Goal: Task Accomplishment & Management: Manage account settings

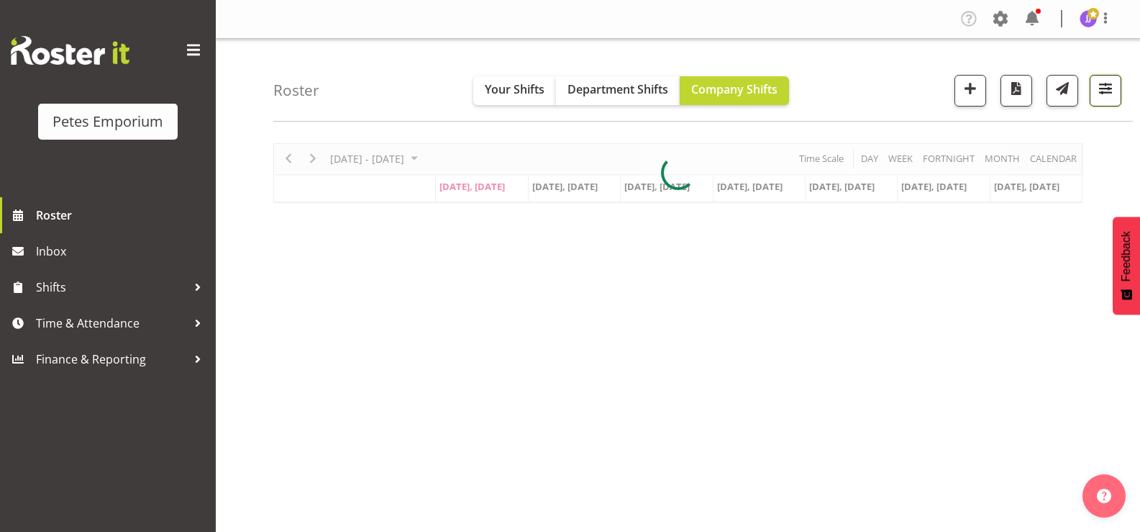
click at [1102, 95] on span "button" at bounding box center [1105, 88] width 19 height 19
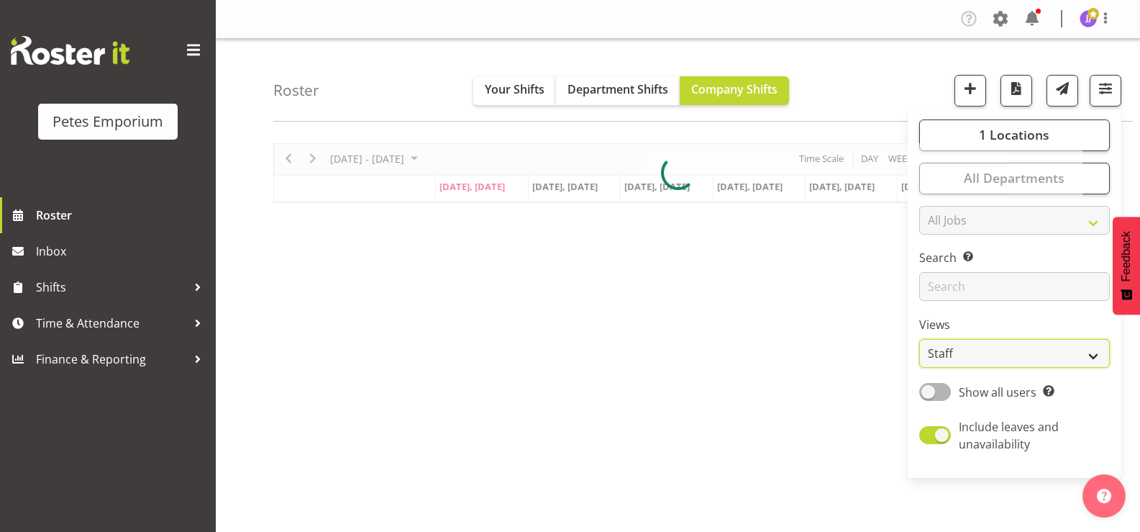
click at [1098, 355] on select "Staff Role Shift - Horizontal Shift - Vertical Staff - Location" at bounding box center [1014, 353] width 191 height 29
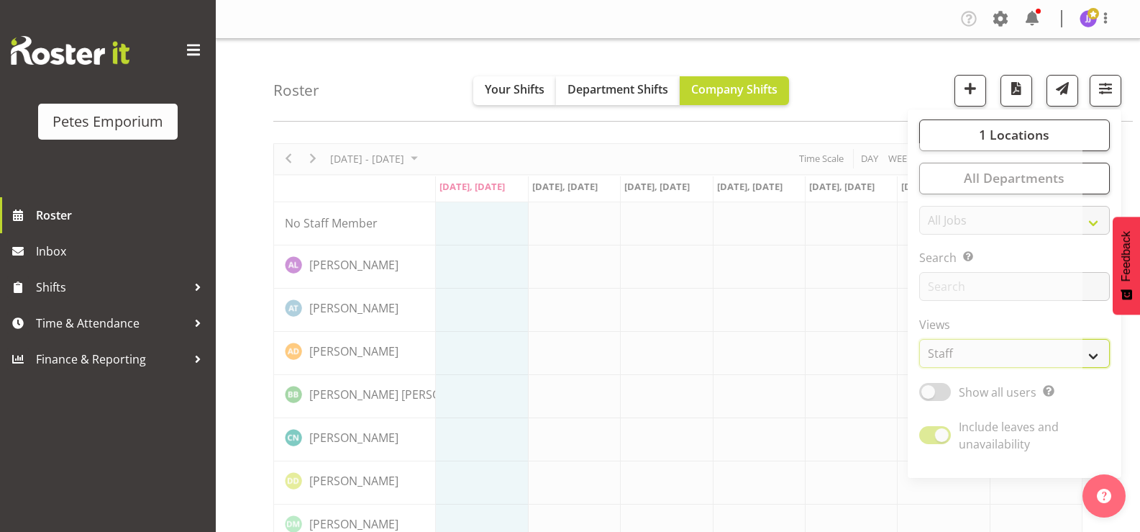
select select "shift"
click at [920, 339] on select "Staff Role Shift - Horizontal Shift - Vertical Staff - Location" at bounding box center [1014, 353] width 191 height 29
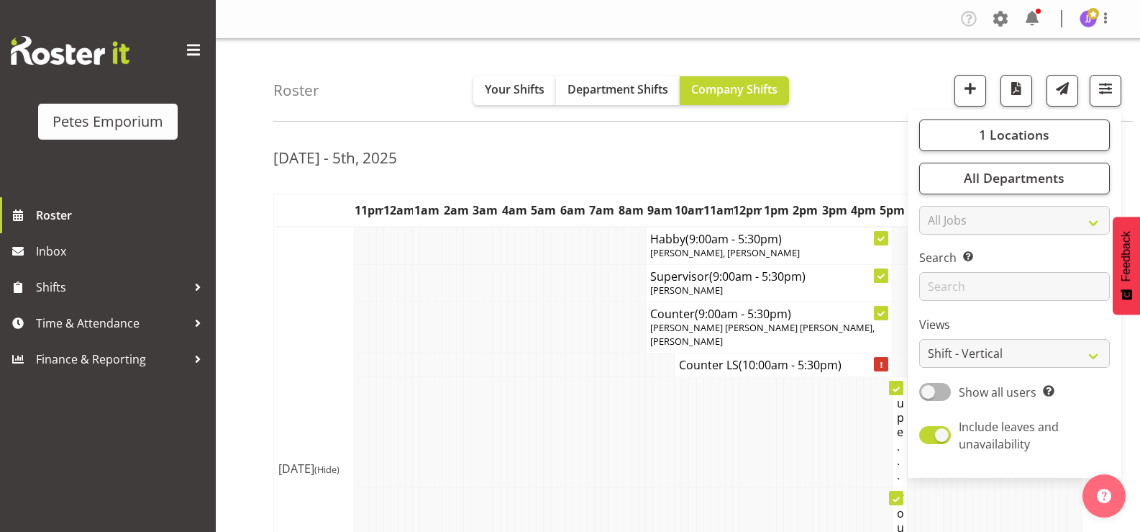
click at [632, 168] on div "[DATE] - 5th, 2025" at bounding box center [677, 159] width 809 height 33
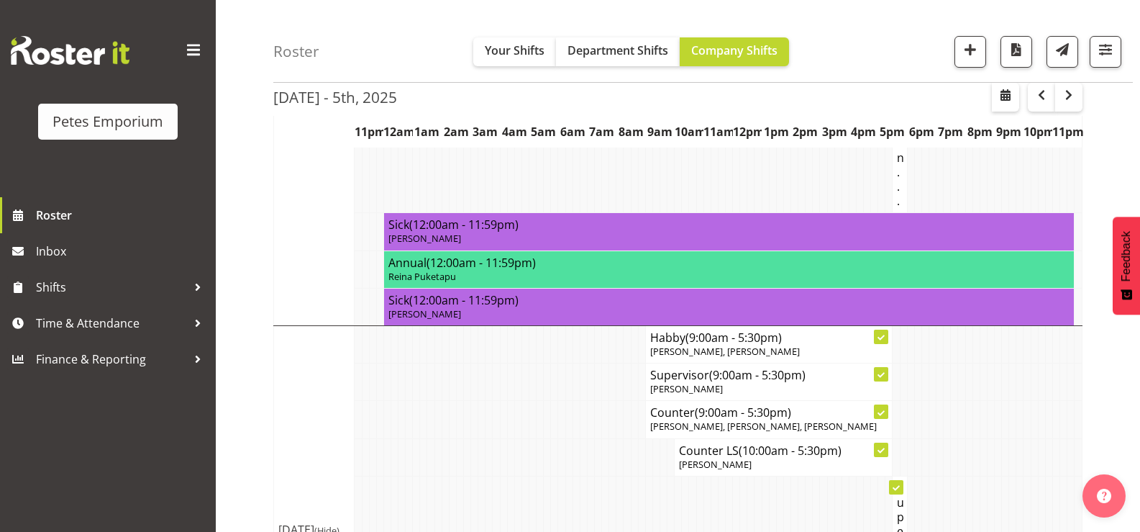
scroll to position [360, 0]
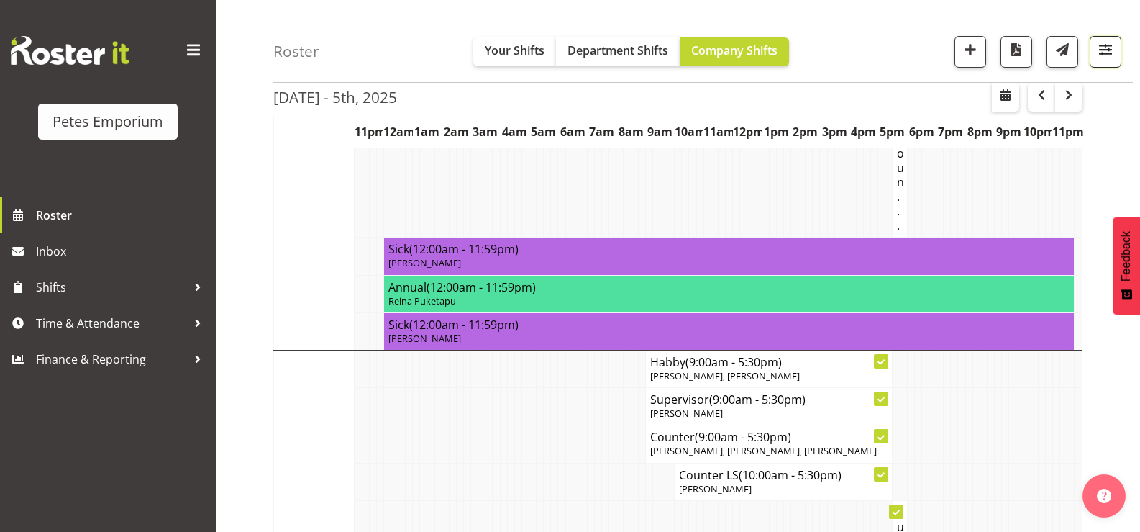
click at [1096, 50] on span "button" at bounding box center [1105, 49] width 19 height 19
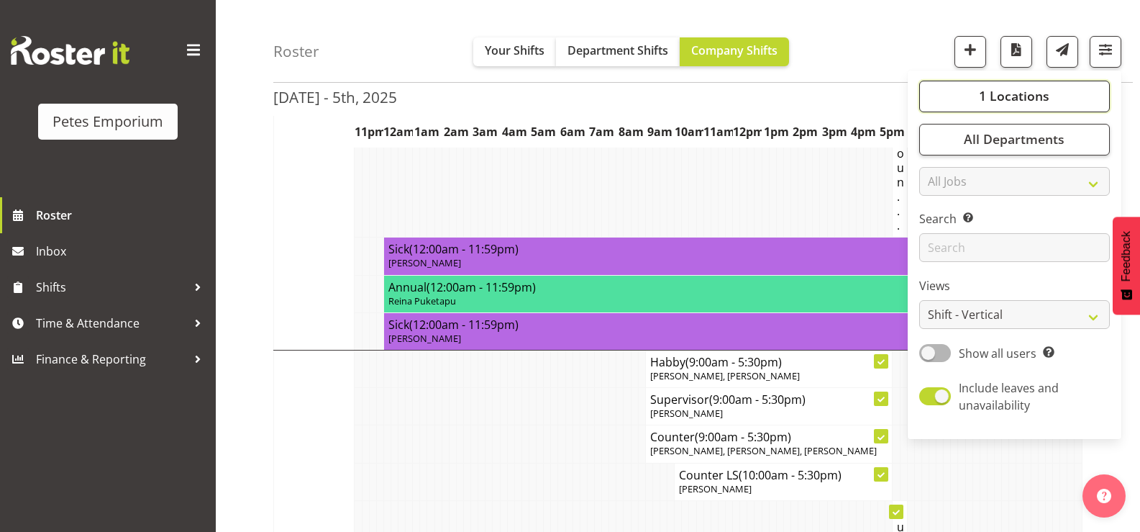
click at [988, 100] on span "1 Locations" at bounding box center [1014, 96] width 70 height 17
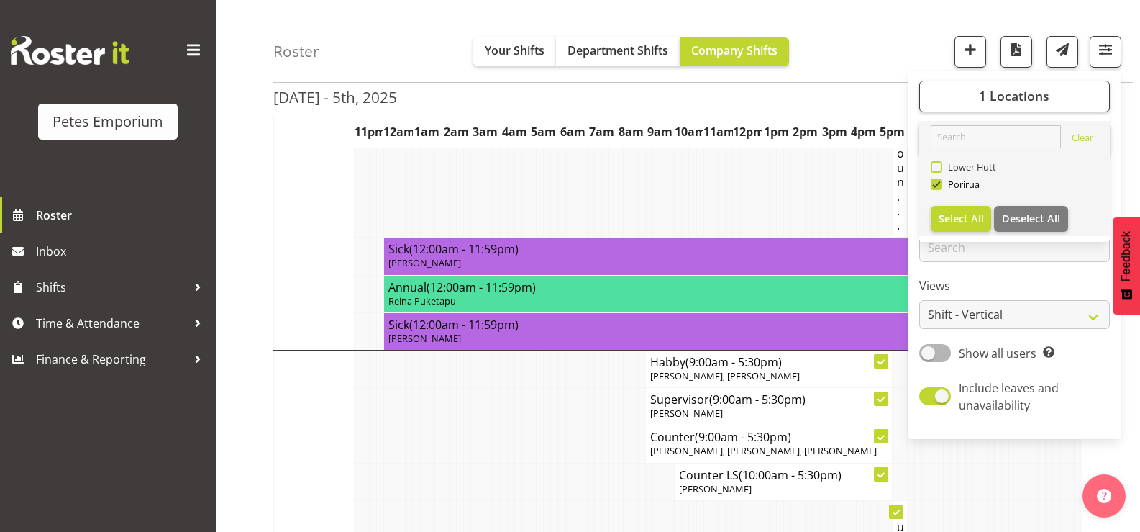
click at [936, 168] on span at bounding box center [937, 167] width 12 height 12
click at [936, 168] on input "Lower Hutt" at bounding box center [935, 167] width 9 height 9
checkbox input "true"
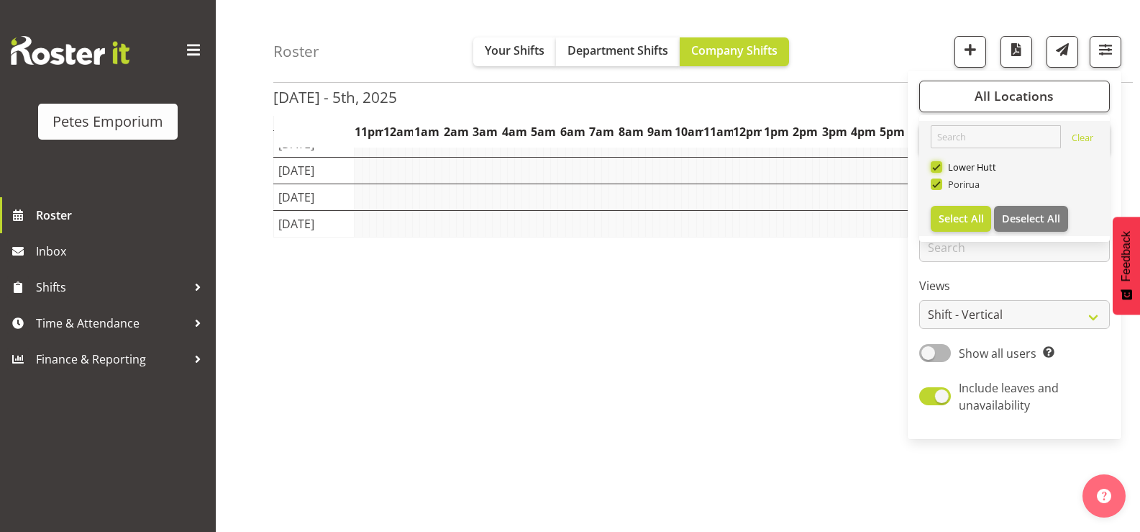
scroll to position [176, 0]
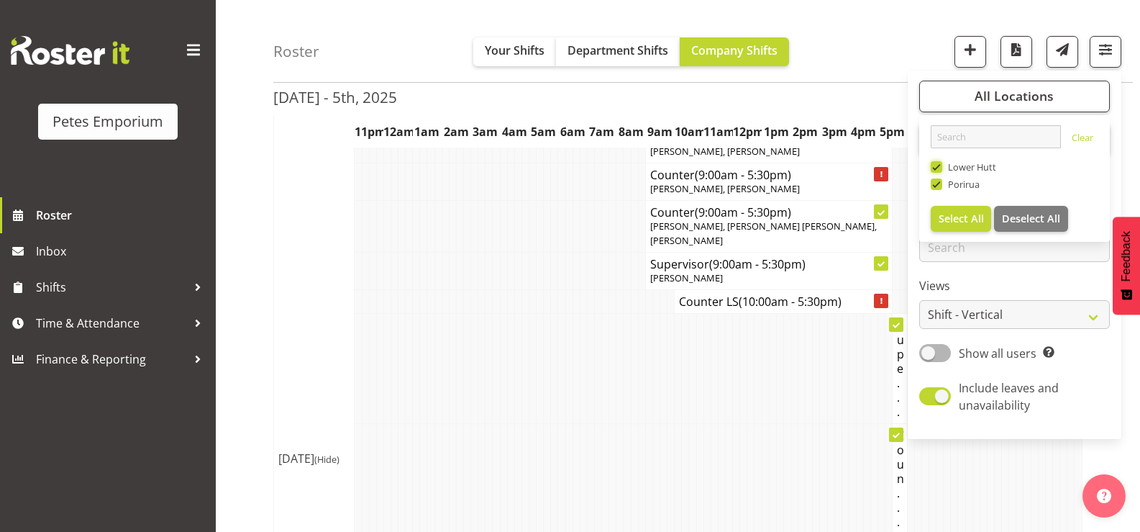
scroll to position [360, 0]
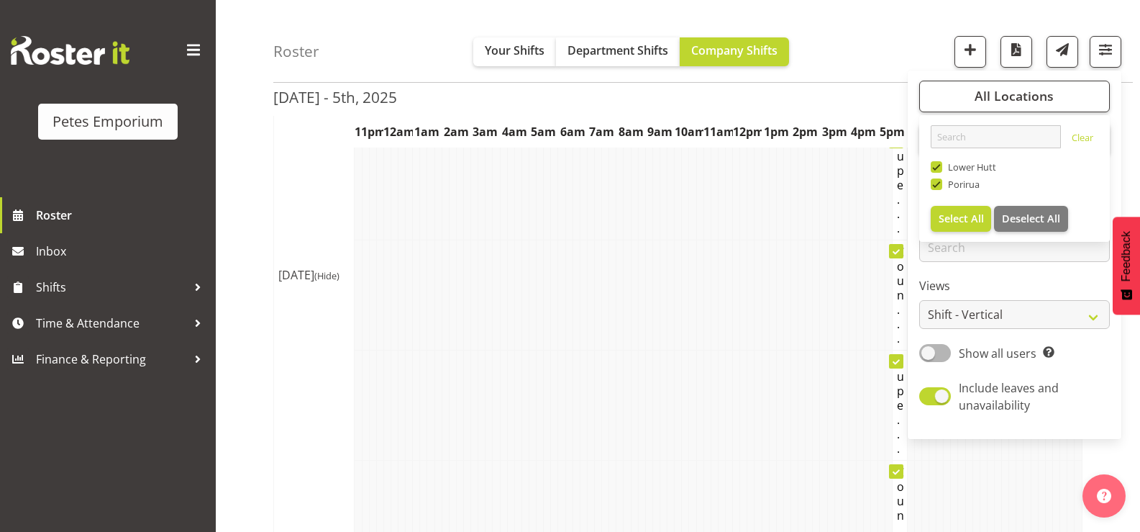
click at [523, 356] on td at bounding box center [524, 405] width 7 height 110
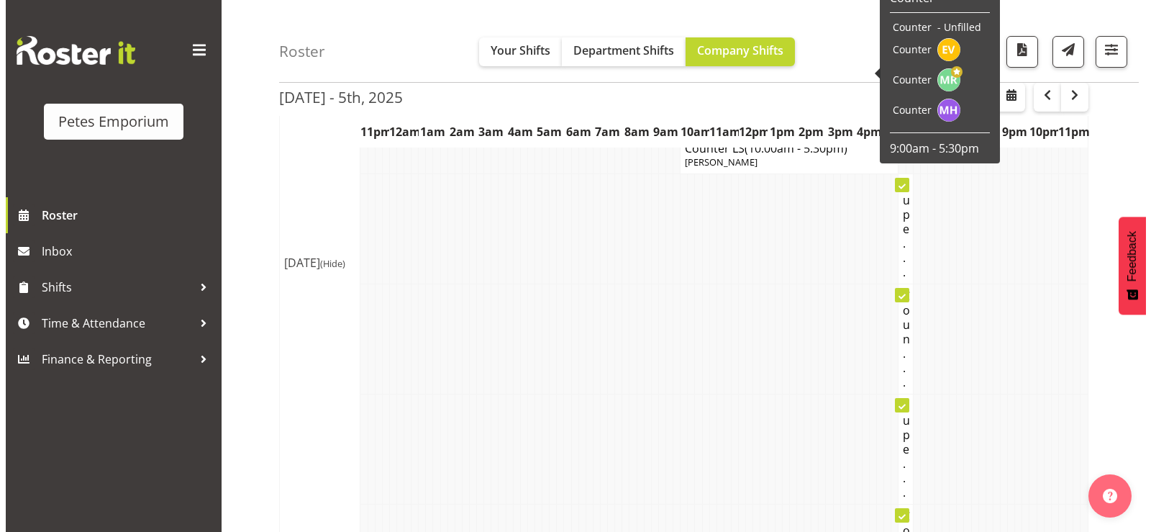
scroll to position [1798, 0]
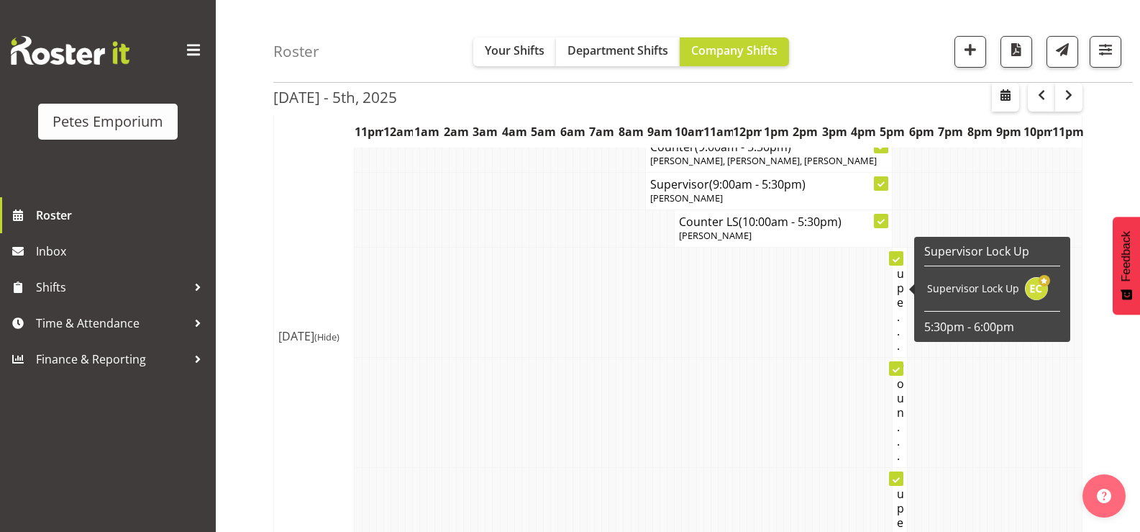
click at [898, 281] on h4 "Supe..." at bounding box center [899, 302] width 5 height 101
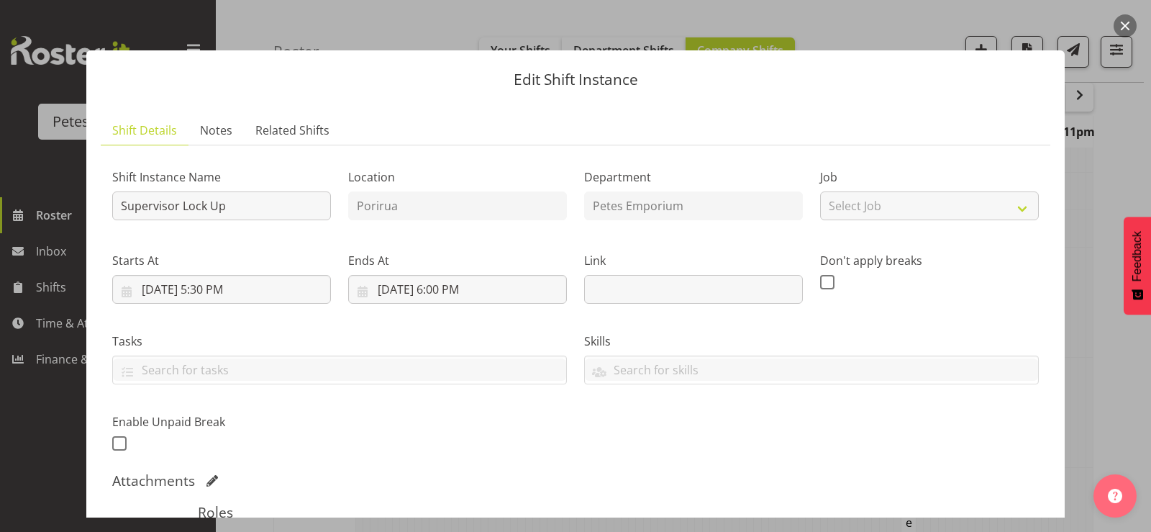
scroll to position [291, 0]
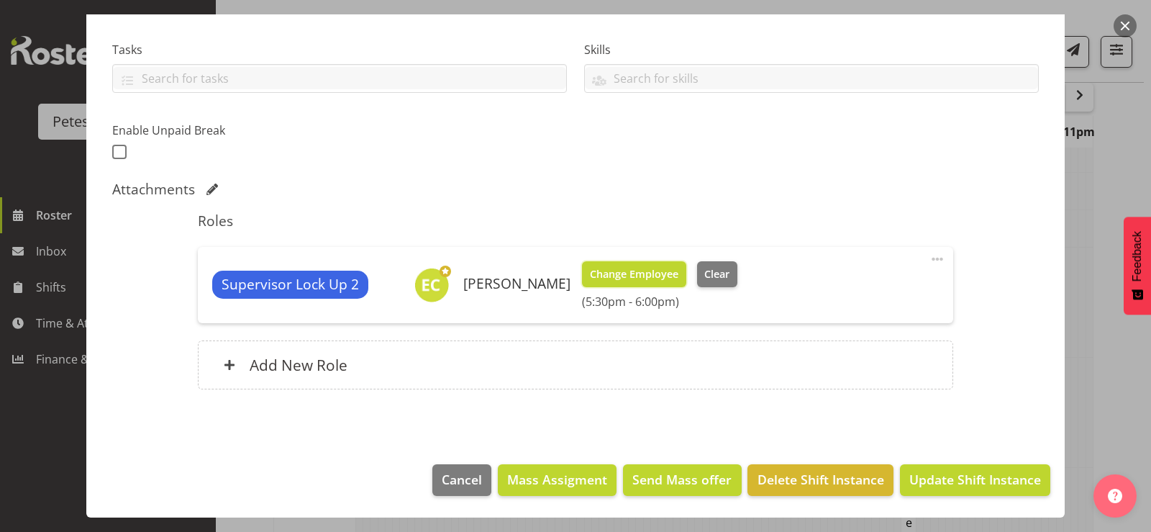
click at [619, 273] on span "Change Employee" at bounding box center [634, 274] width 88 height 16
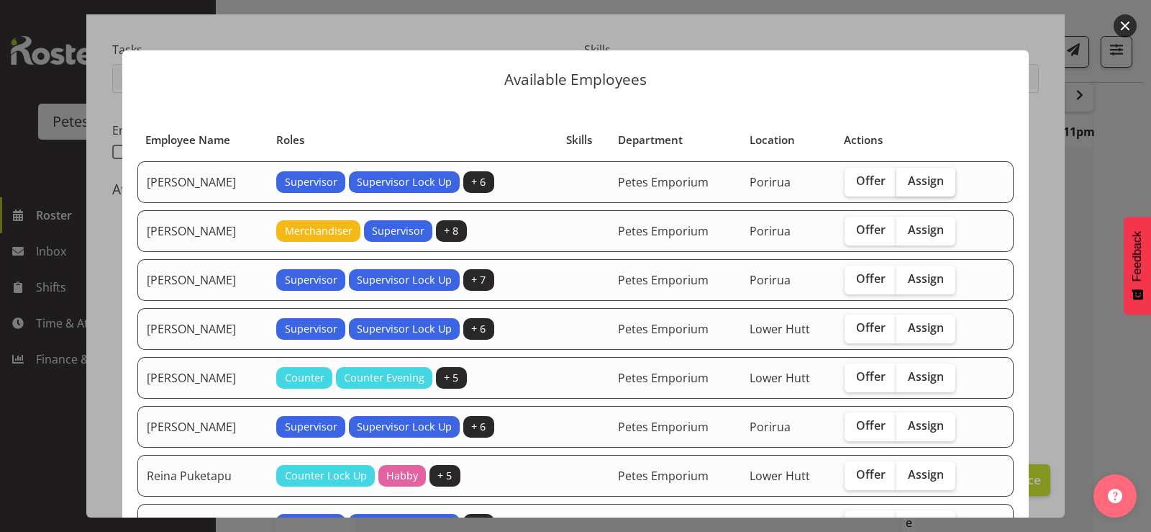
click at [930, 184] on span "Assign" at bounding box center [926, 180] width 36 height 14
click at [906, 184] on input "Assign" at bounding box center [900, 180] width 9 height 9
checkbox input "true"
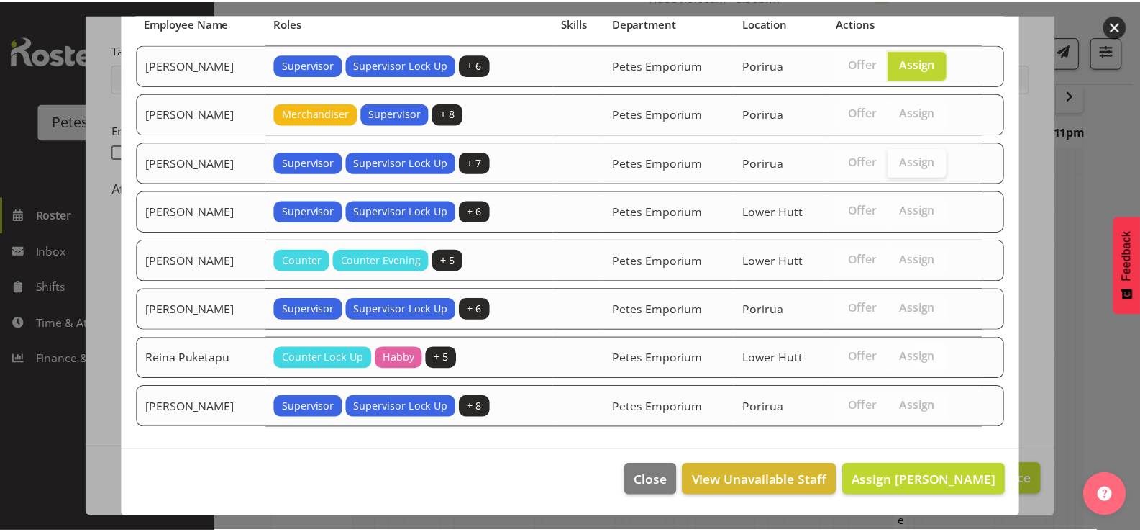
scroll to position [118, 0]
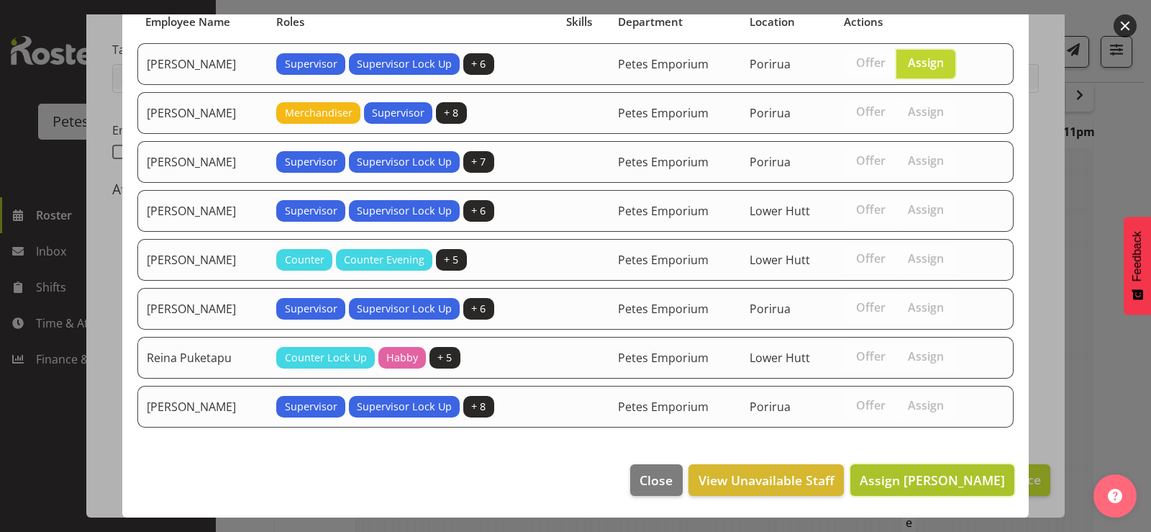
click at [902, 490] on button "Assign [PERSON_NAME]" at bounding box center [932, 480] width 164 height 32
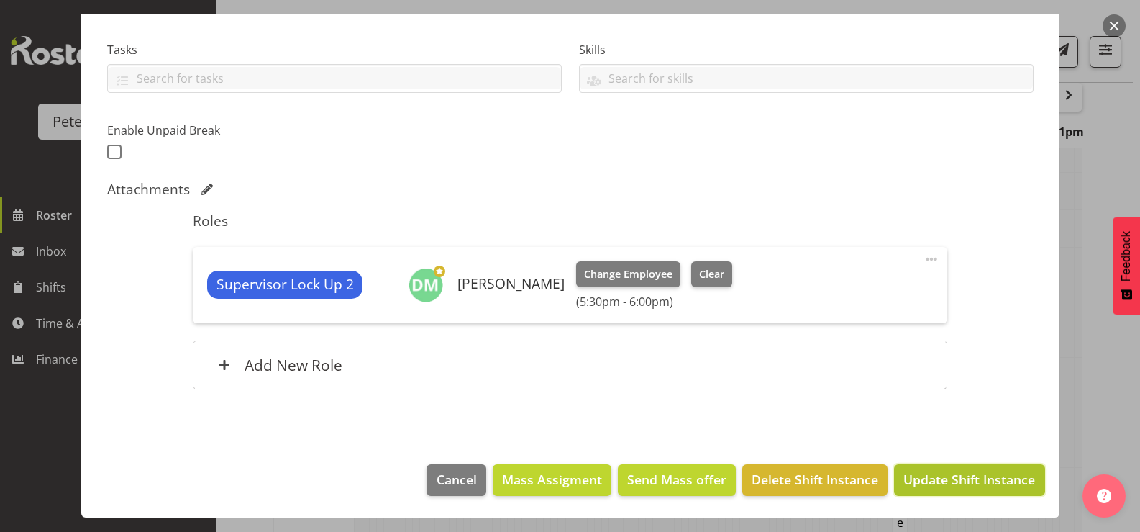
click at [922, 484] on span "Update Shift Instance" at bounding box center [969, 479] width 132 height 19
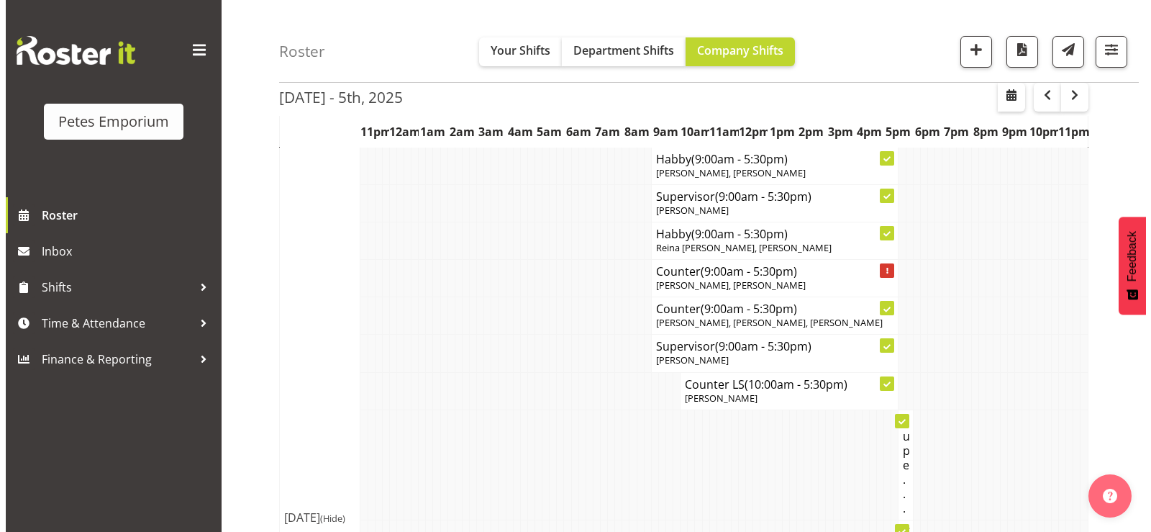
scroll to position [967, 0]
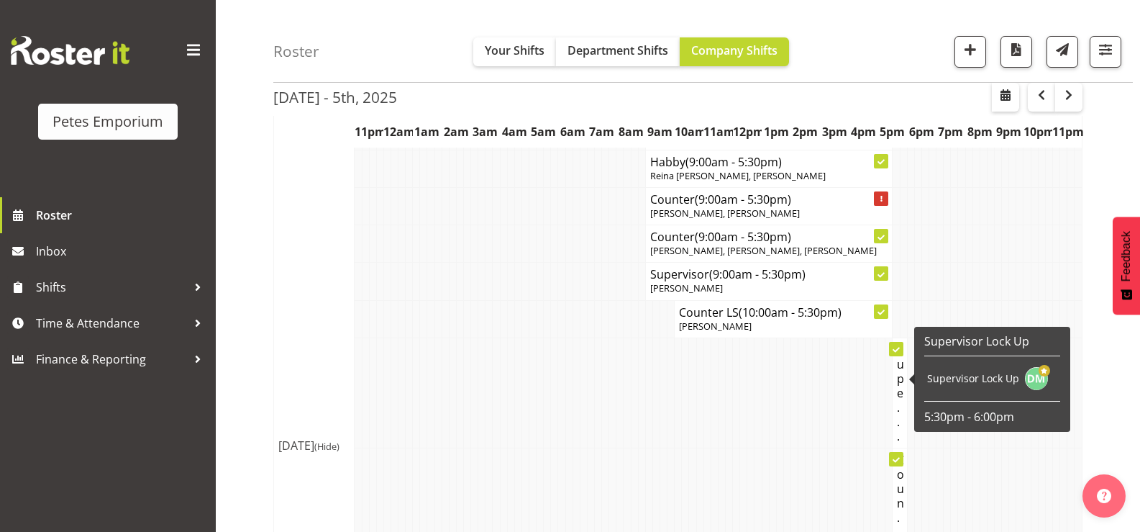
click at [901, 371] on h4 "Supe..." at bounding box center [899, 392] width 5 height 101
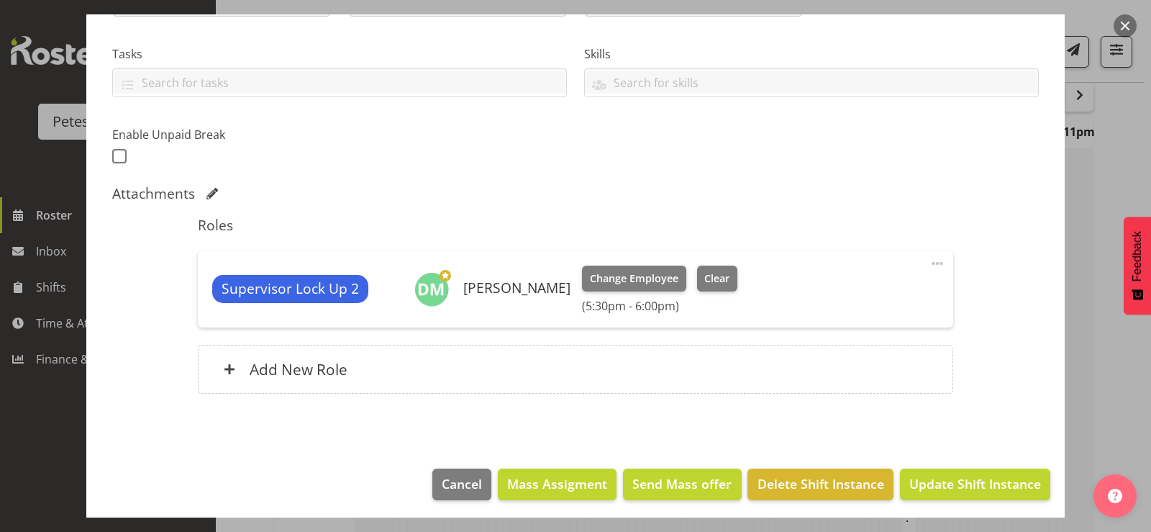
scroll to position [291, 0]
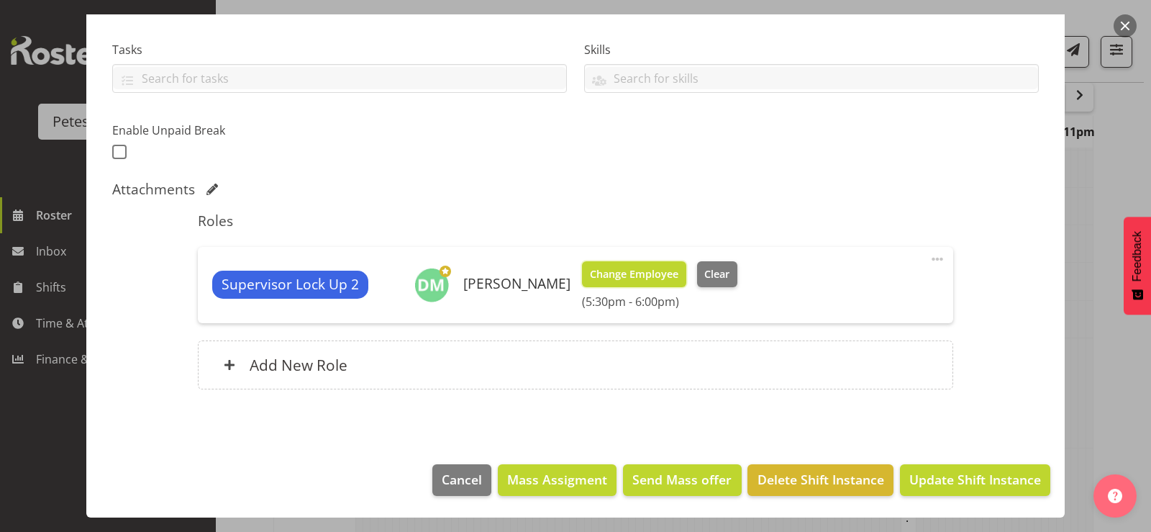
click at [601, 275] on span "Change Employee" at bounding box center [634, 274] width 88 height 16
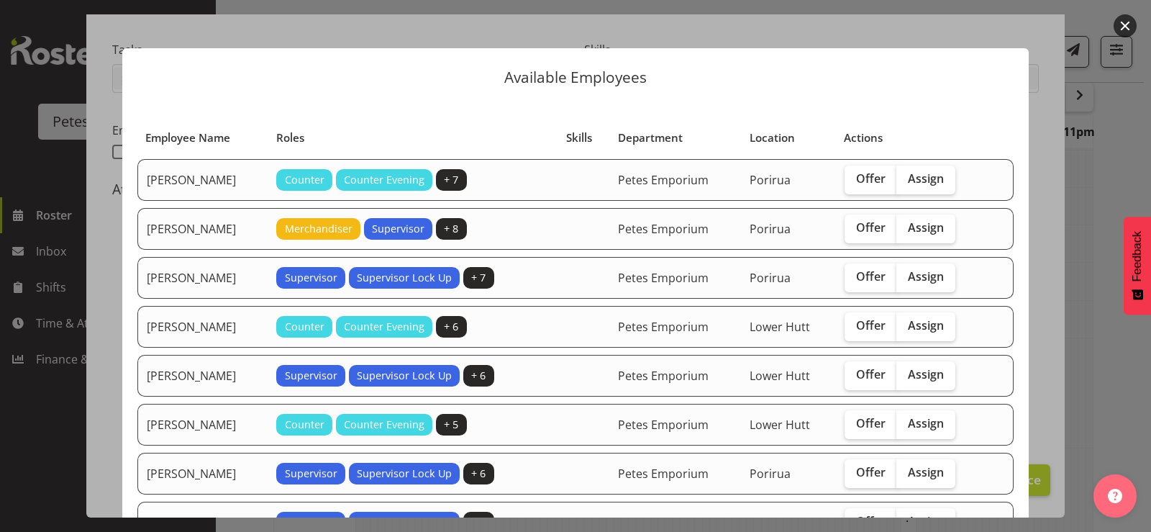
scroll to position [0, 0]
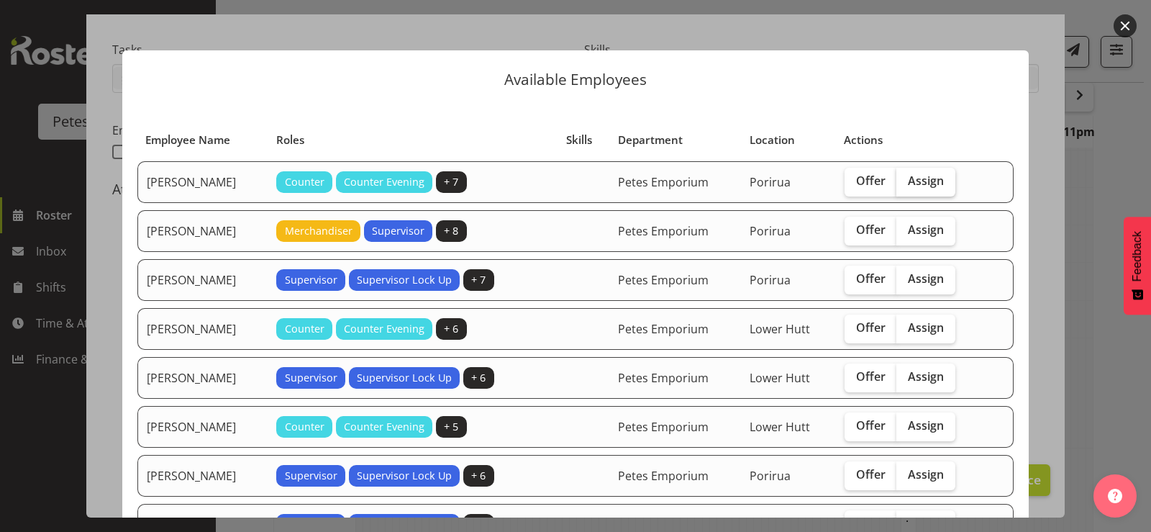
click at [927, 182] on span "Assign" at bounding box center [926, 180] width 36 height 14
click at [906, 182] on input "Assign" at bounding box center [900, 180] width 9 height 9
checkbox input "true"
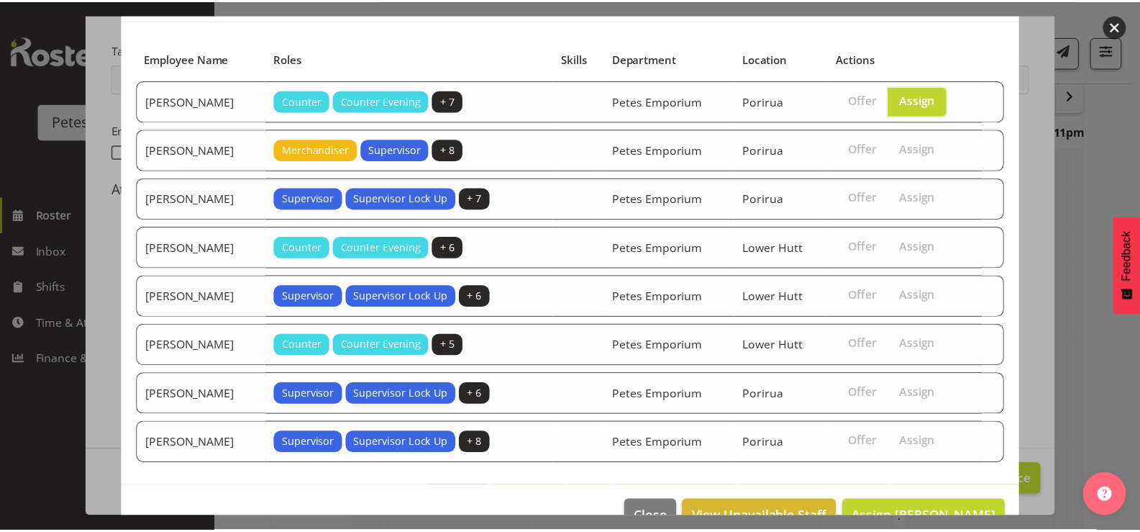
scroll to position [118, 0]
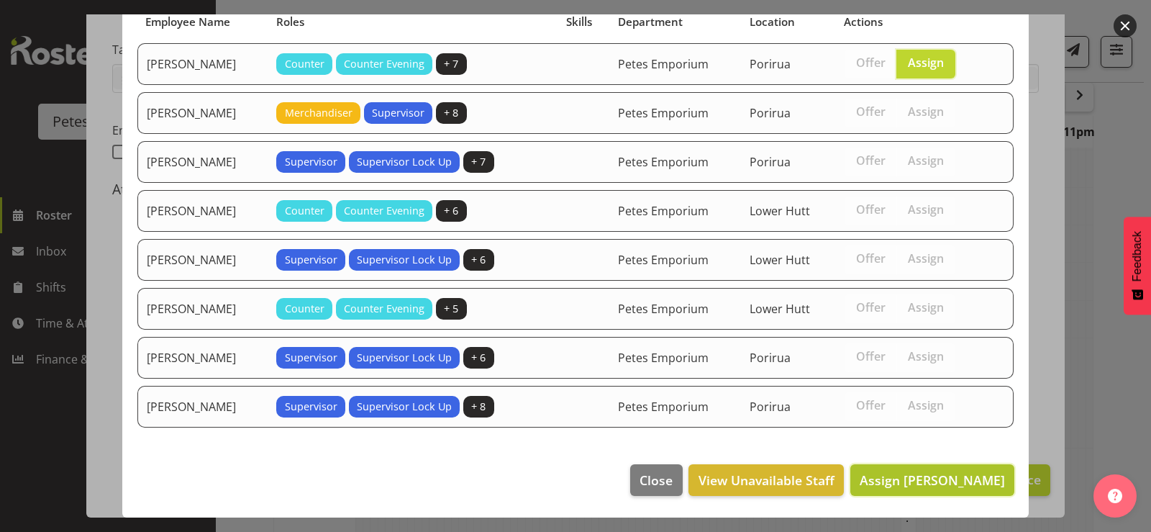
click at [954, 475] on span "Assign [PERSON_NAME]" at bounding box center [932, 479] width 145 height 17
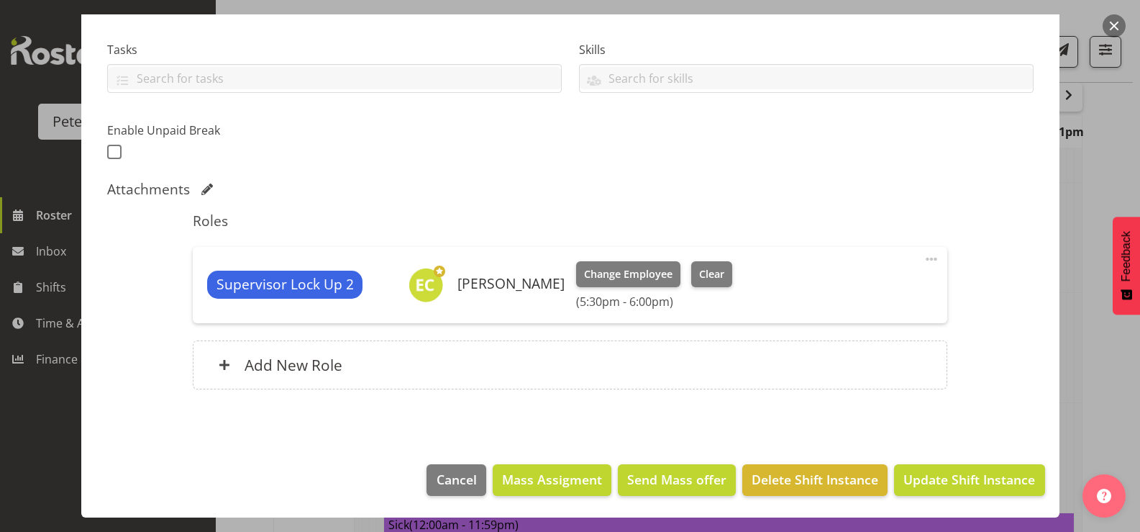
scroll to position [1255, 0]
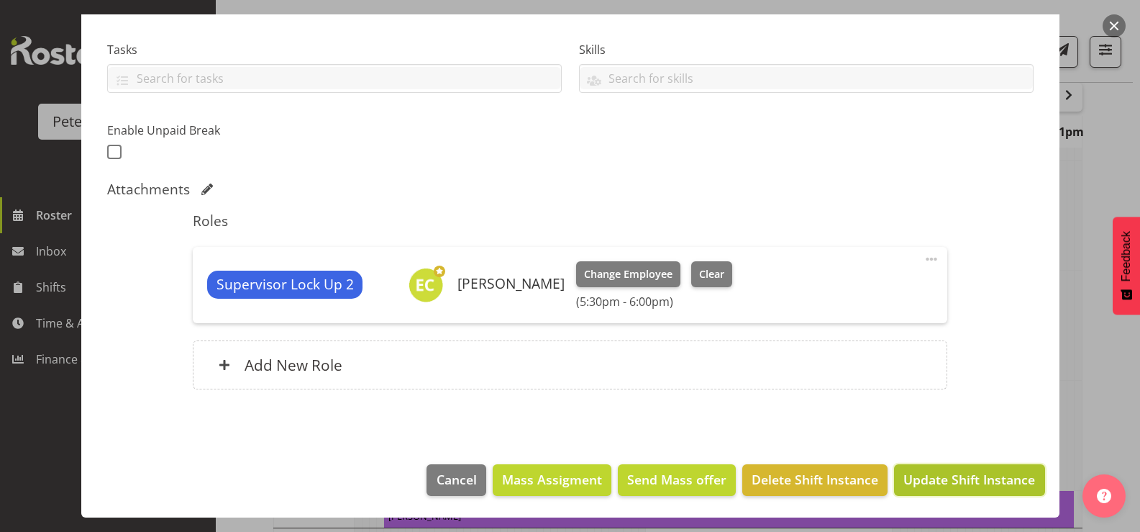
click at [985, 480] on span "Update Shift Instance" at bounding box center [969, 479] width 132 height 19
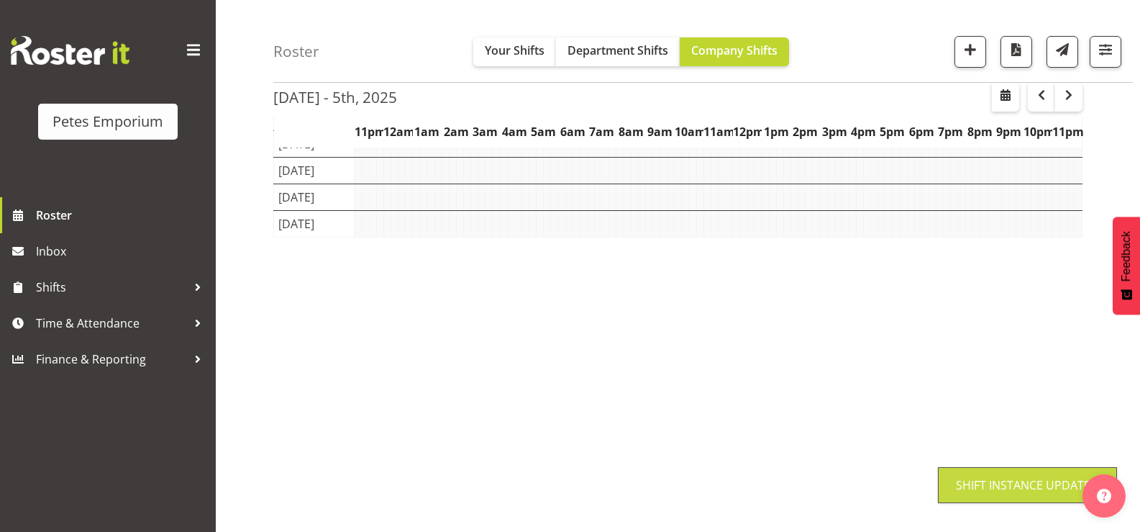
scroll to position [176, 0]
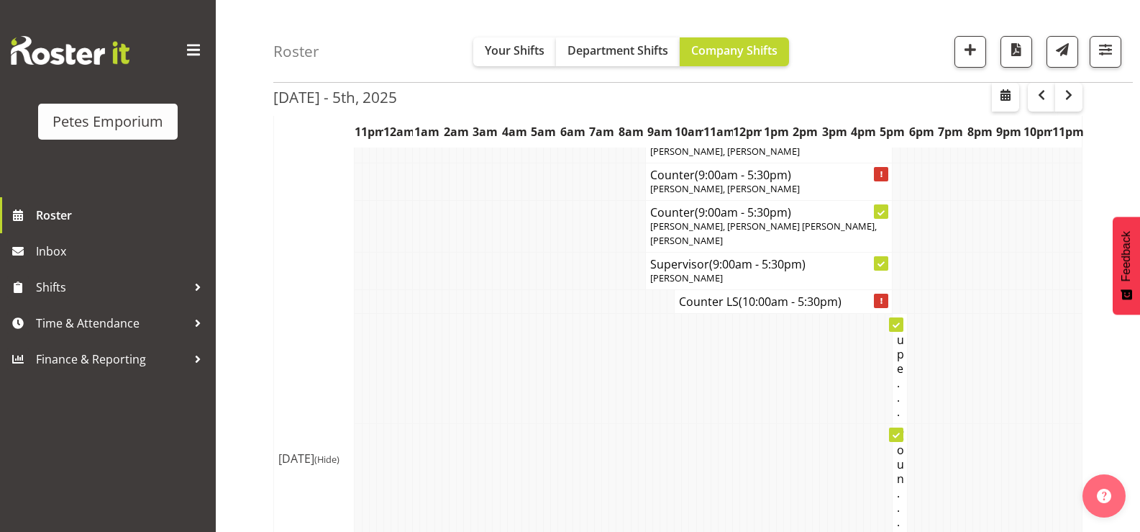
click at [629, 443] on td at bounding box center [627, 478] width 7 height 110
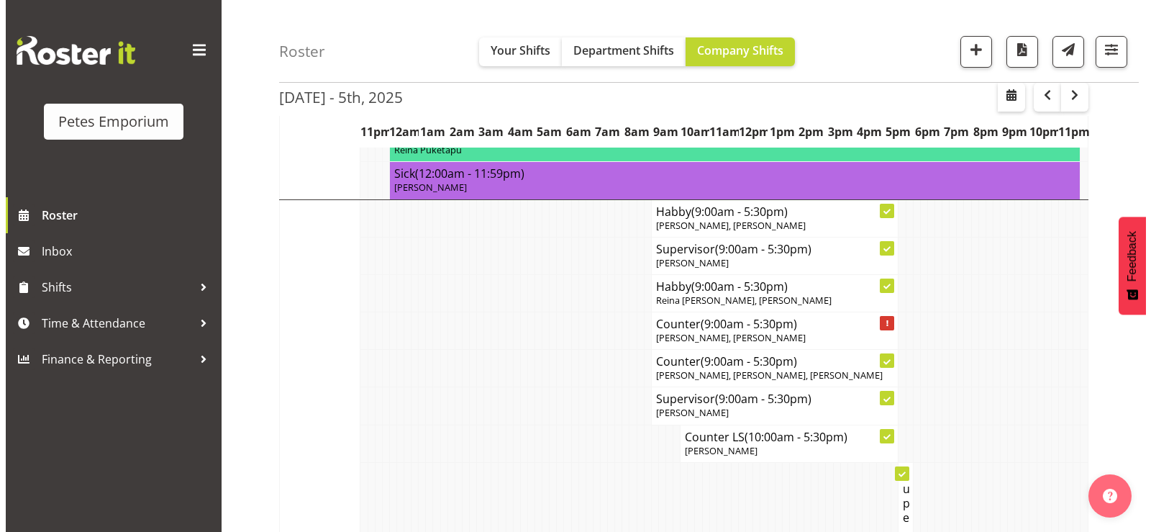
scroll to position [824, 0]
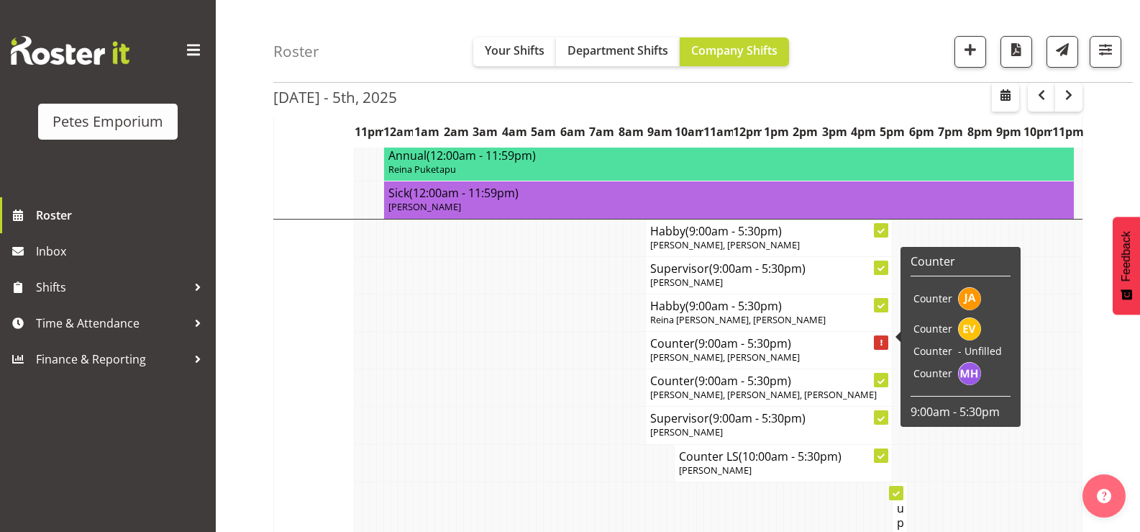
click at [800, 350] on span "[PERSON_NAME], [PERSON_NAME]" at bounding box center [725, 356] width 150 height 13
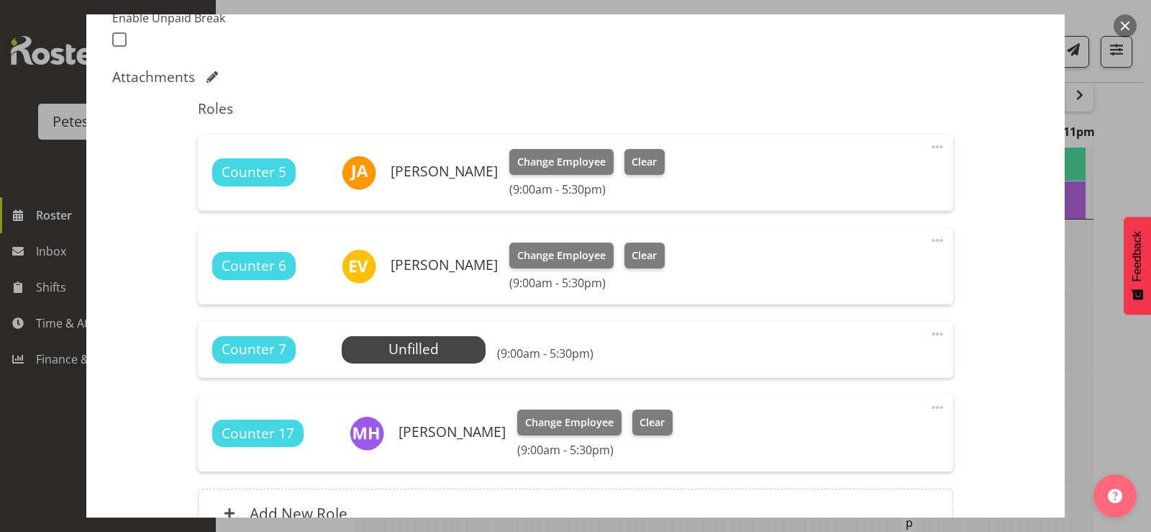
scroll to position [432, 0]
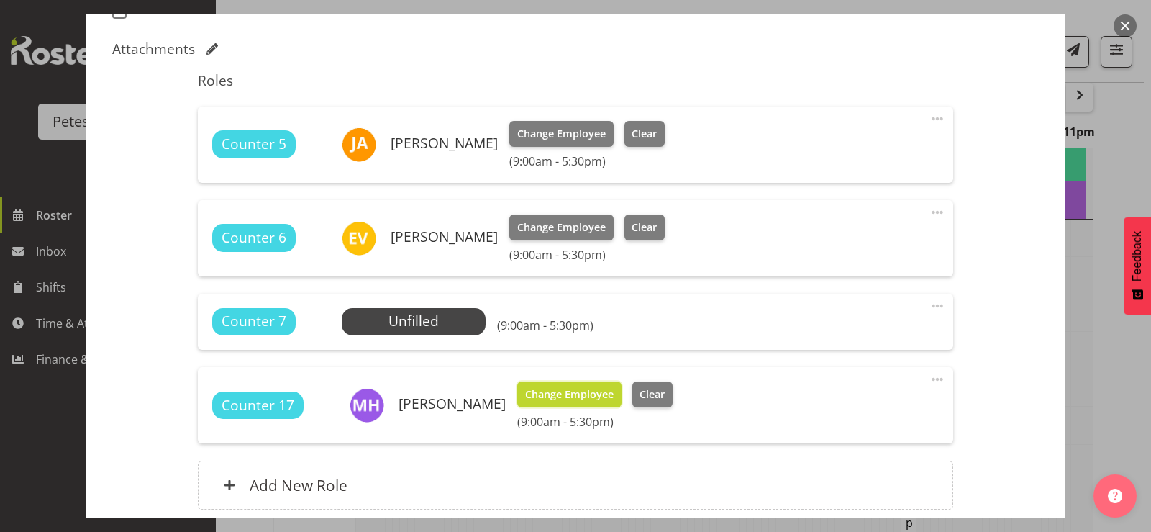
click at [539, 394] on span "Change Employee" at bounding box center [569, 394] width 88 height 16
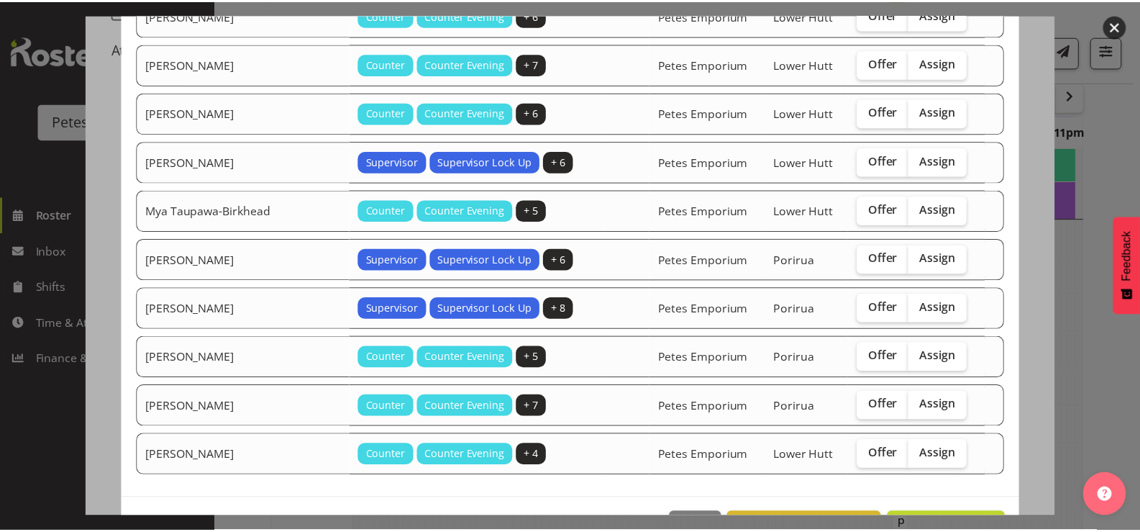
scroll to position [460, 0]
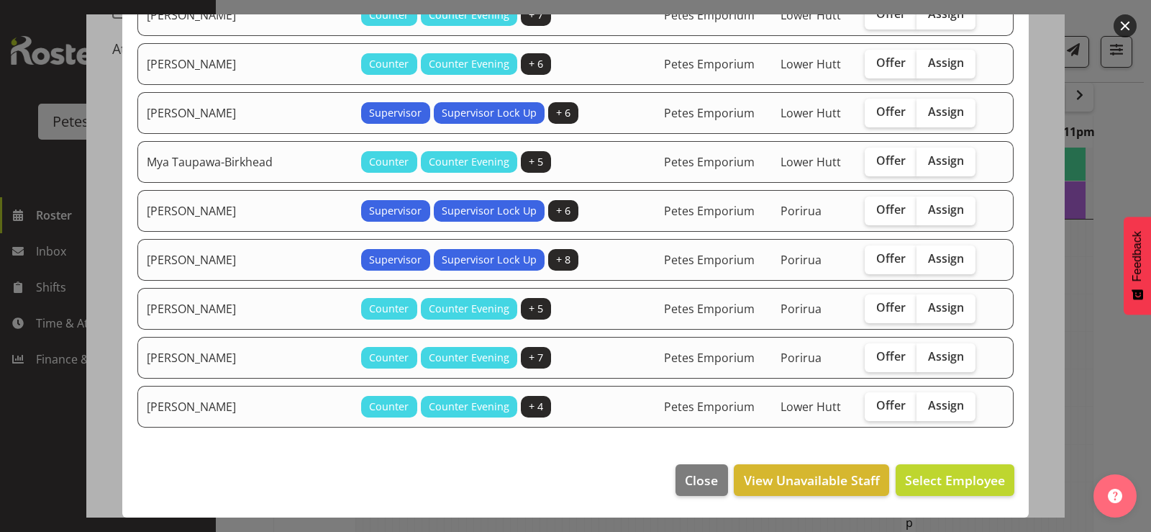
click at [1118, 394] on div at bounding box center [575, 266] width 1151 height 532
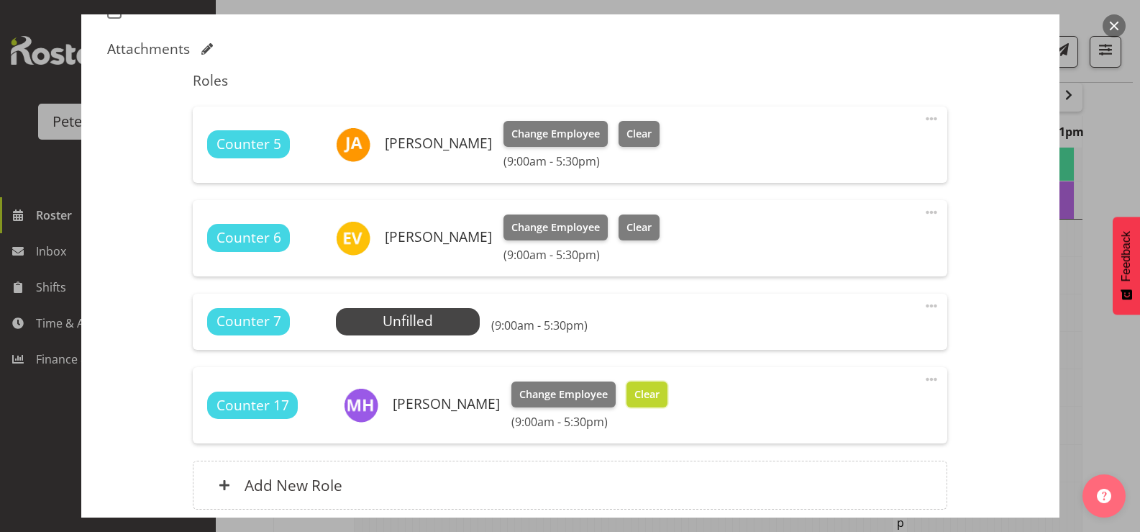
click at [642, 398] on span "Clear" at bounding box center [646, 394] width 25 height 16
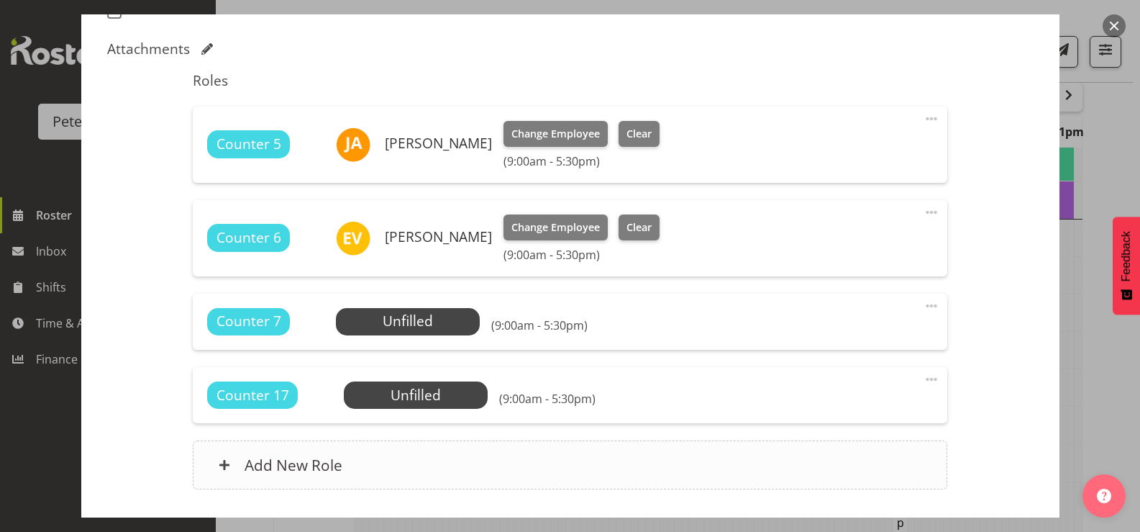
scroll to position [532, 0]
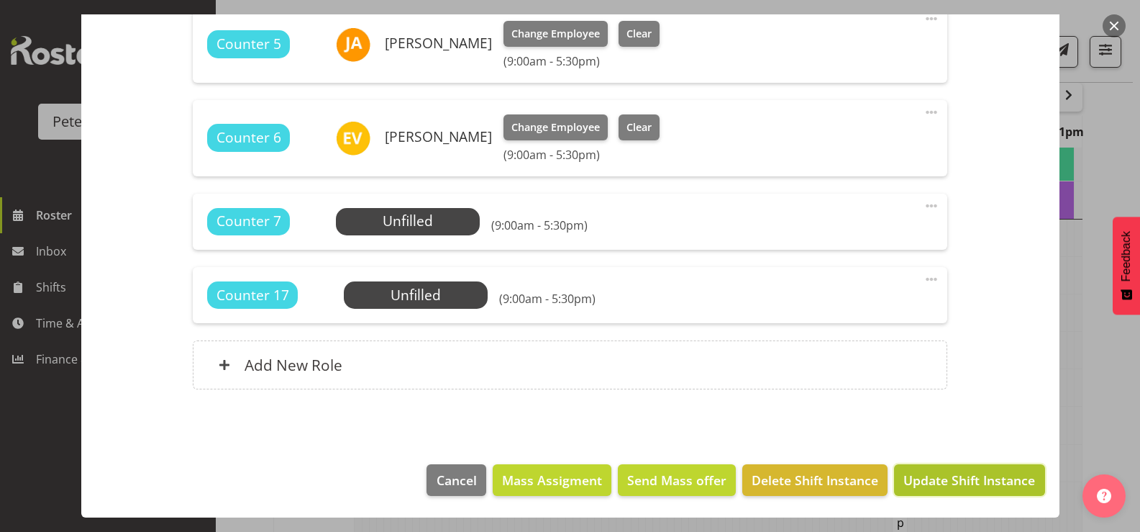
click at [941, 478] on span "Update Shift Instance" at bounding box center [969, 479] width 132 height 19
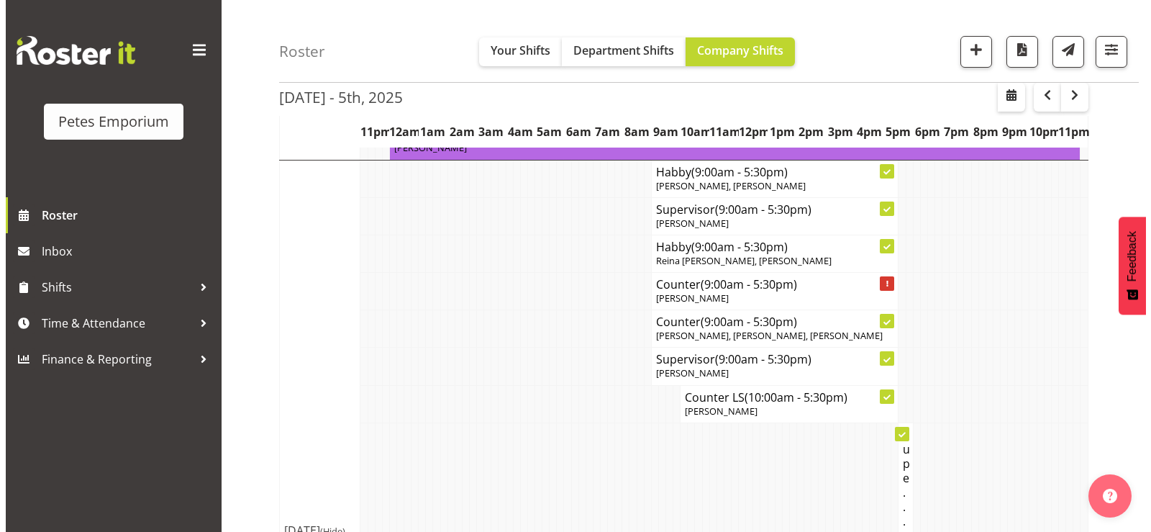
scroll to position [895, 0]
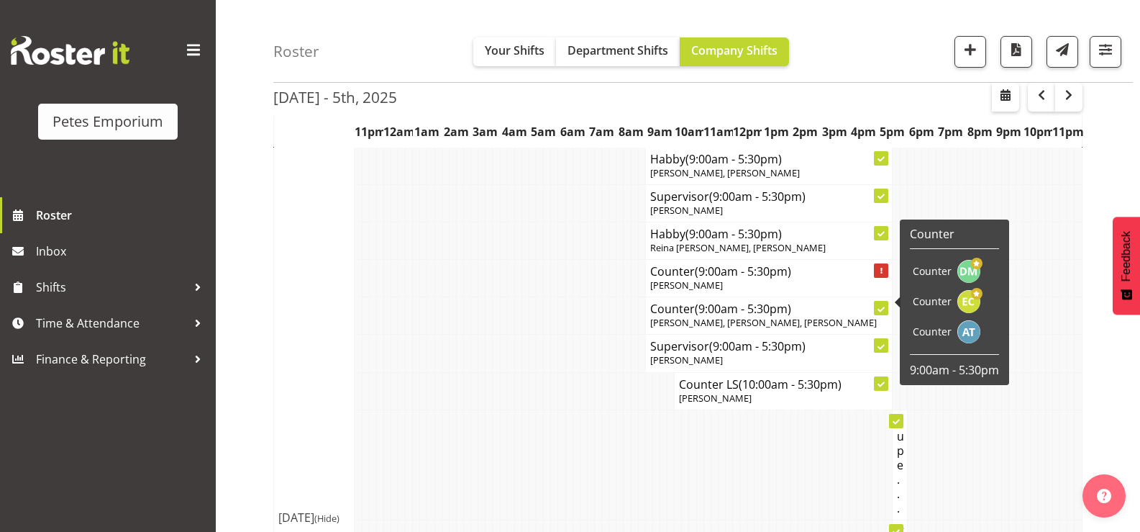
click at [673, 316] on span "[PERSON_NAME], [PERSON_NAME], [PERSON_NAME]" at bounding box center [763, 322] width 227 height 13
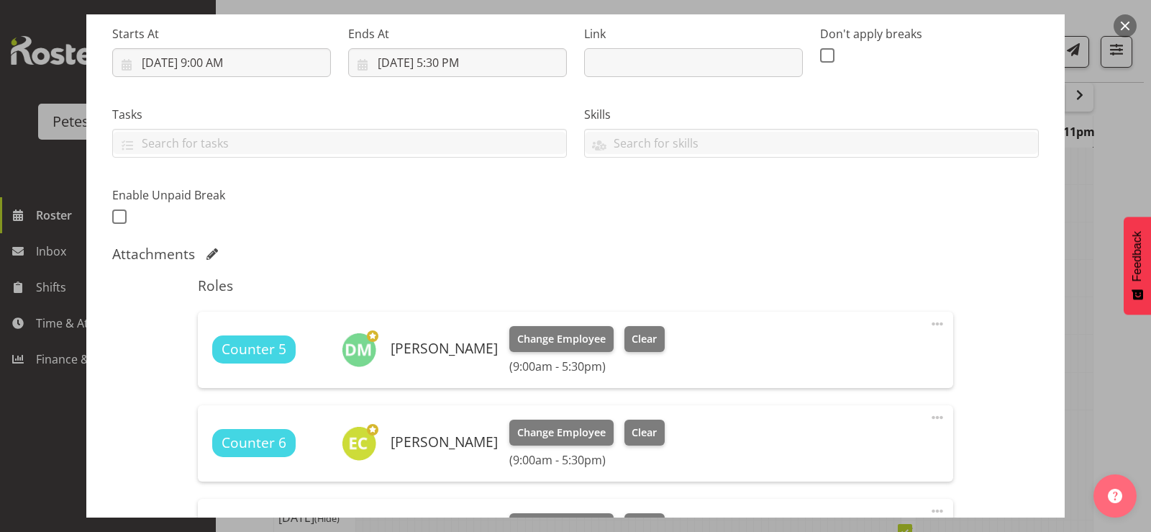
scroll to position [360, 0]
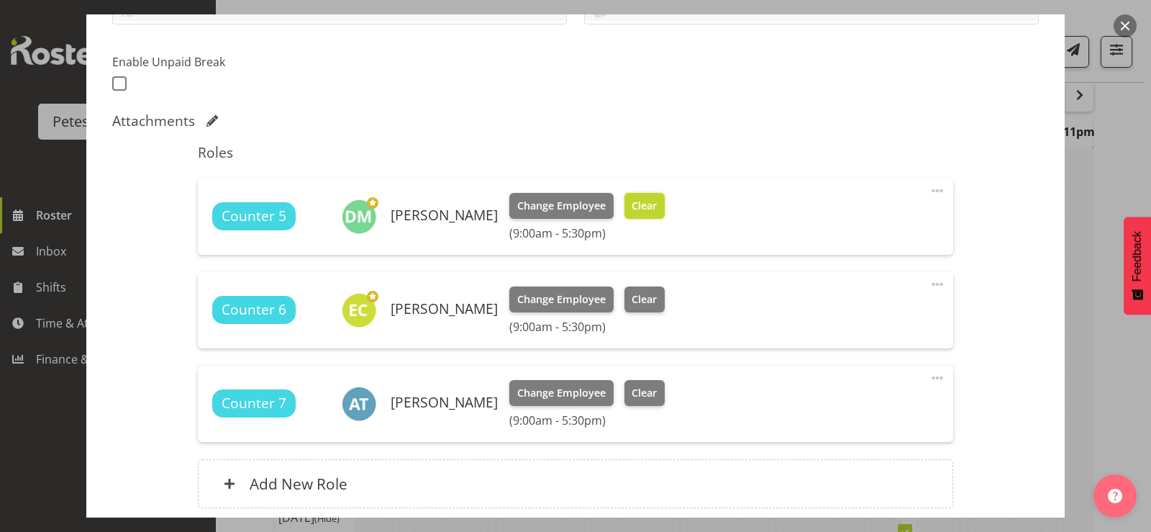
click at [638, 209] on span "Clear" at bounding box center [644, 206] width 25 height 16
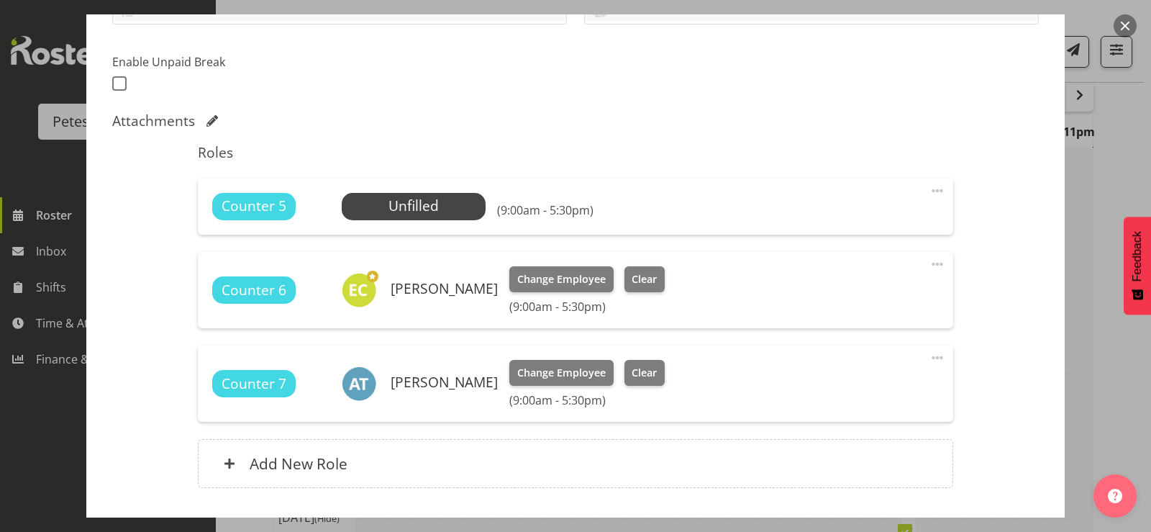
scroll to position [458, 0]
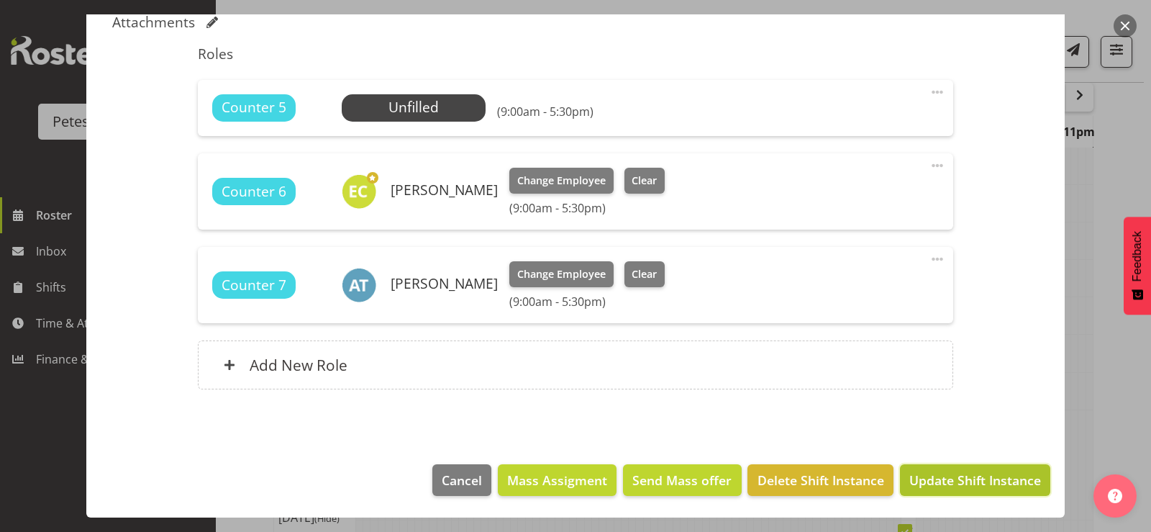
click at [926, 489] on span "Update Shift Instance" at bounding box center [975, 479] width 132 height 19
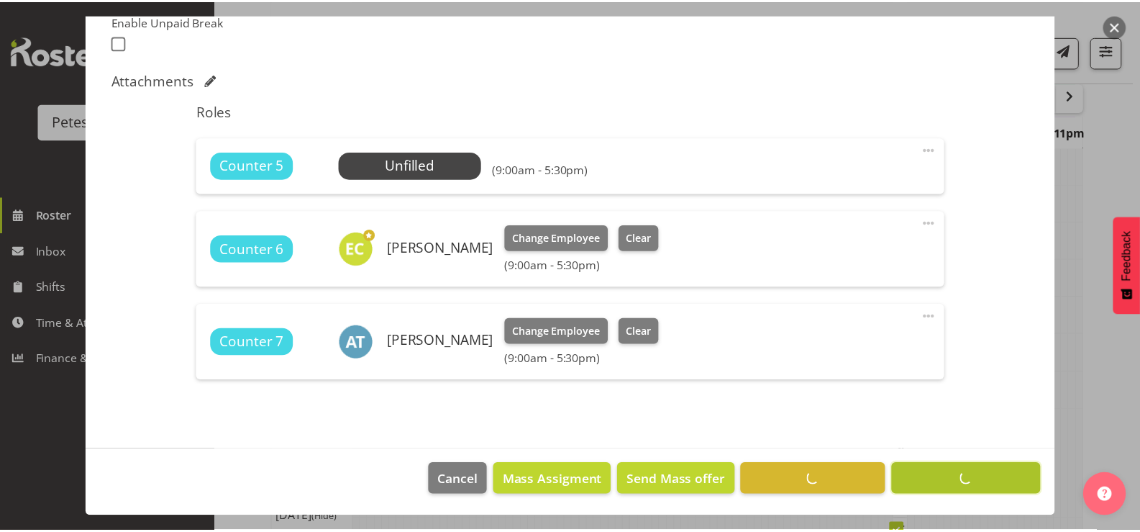
scroll to position [176, 0]
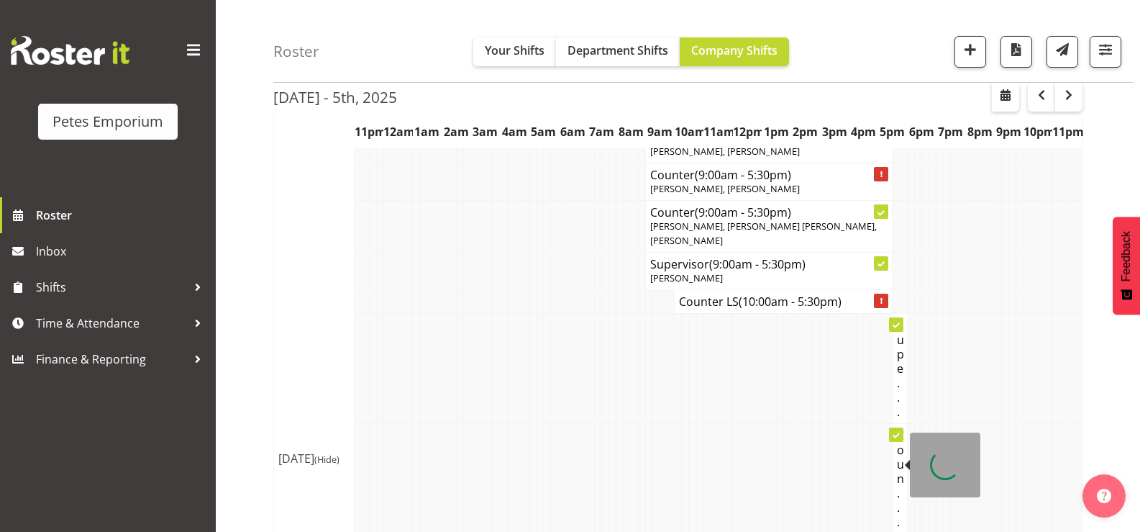
click at [506, 394] on td at bounding box center [503, 368] width 7 height 110
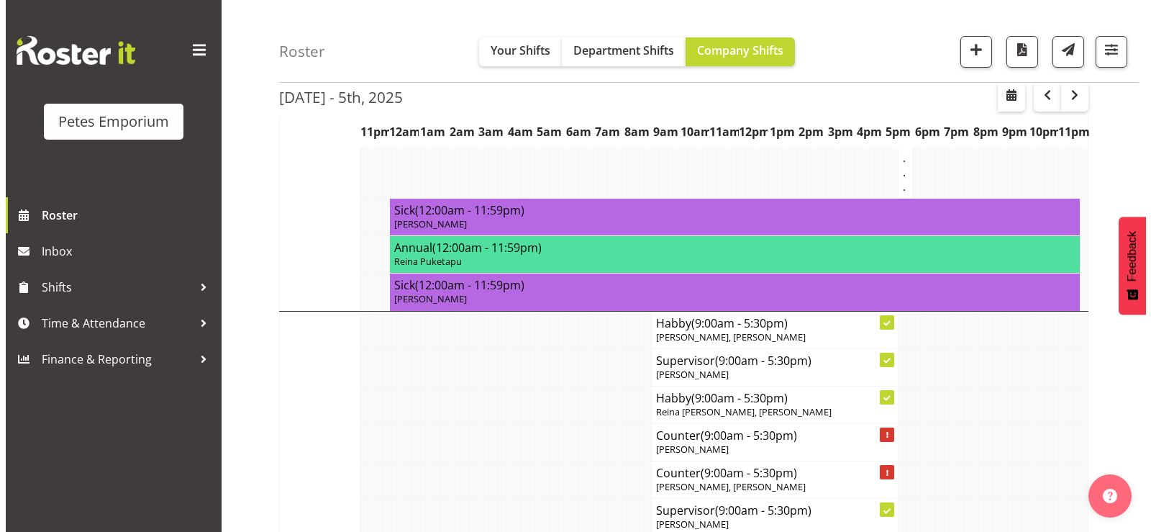
scroll to position [895, 0]
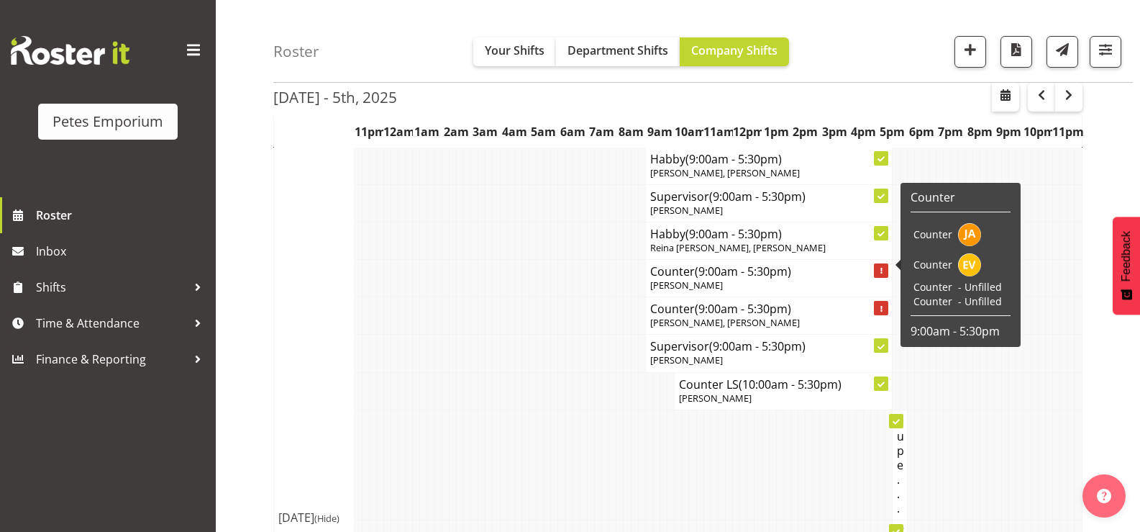
click at [679, 264] on h4 "Counter (9:00am - 5:30pm)" at bounding box center [769, 271] width 238 height 14
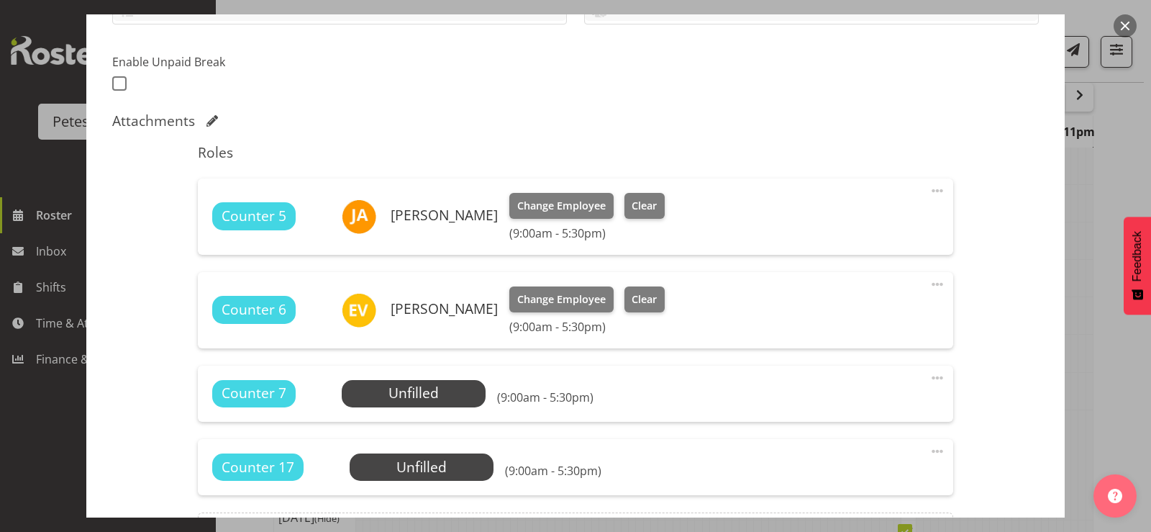
scroll to position [432, 0]
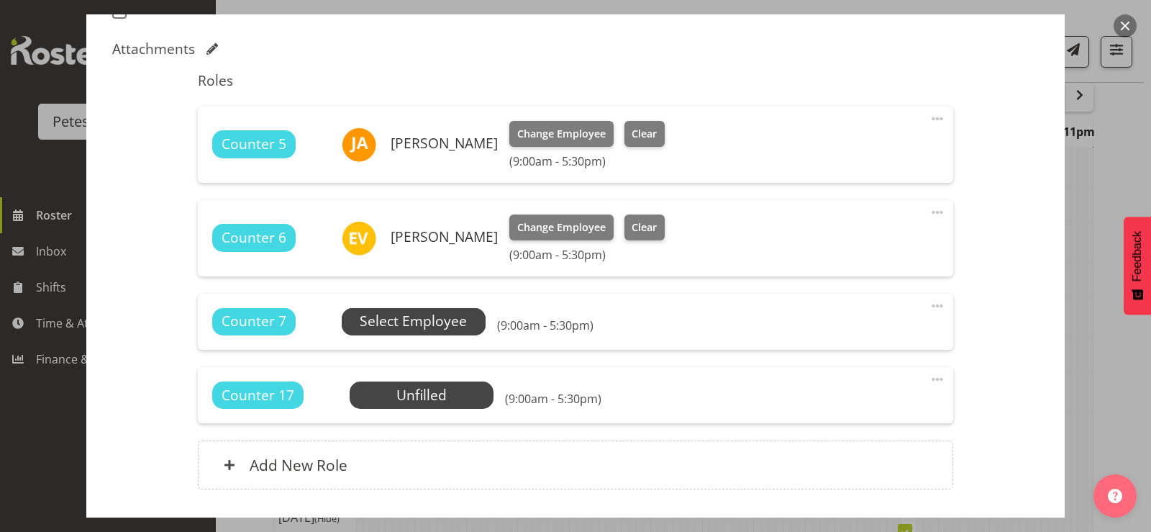
click at [432, 320] on span "Select Employee" at bounding box center [413, 321] width 107 height 21
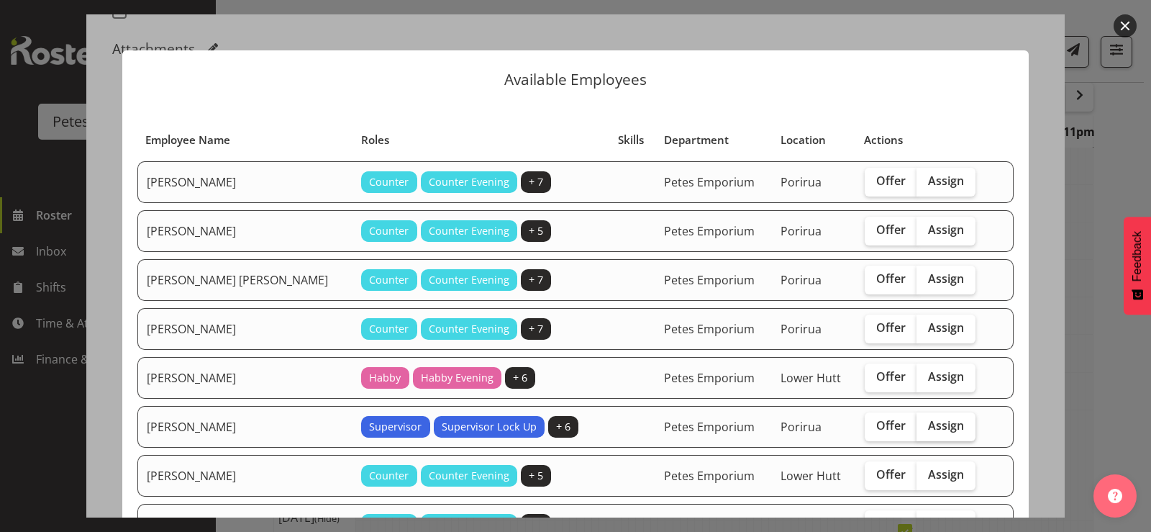
click at [936, 430] on span "Assign" at bounding box center [946, 425] width 36 height 14
click at [926, 430] on input "Assign" at bounding box center [920, 425] width 9 height 9
checkbox input "true"
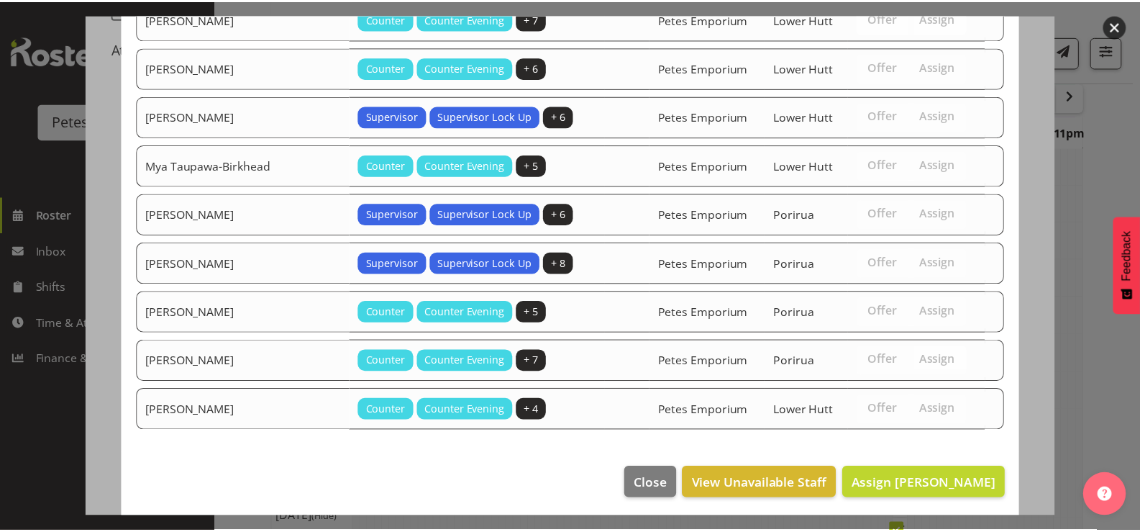
scroll to position [558, 0]
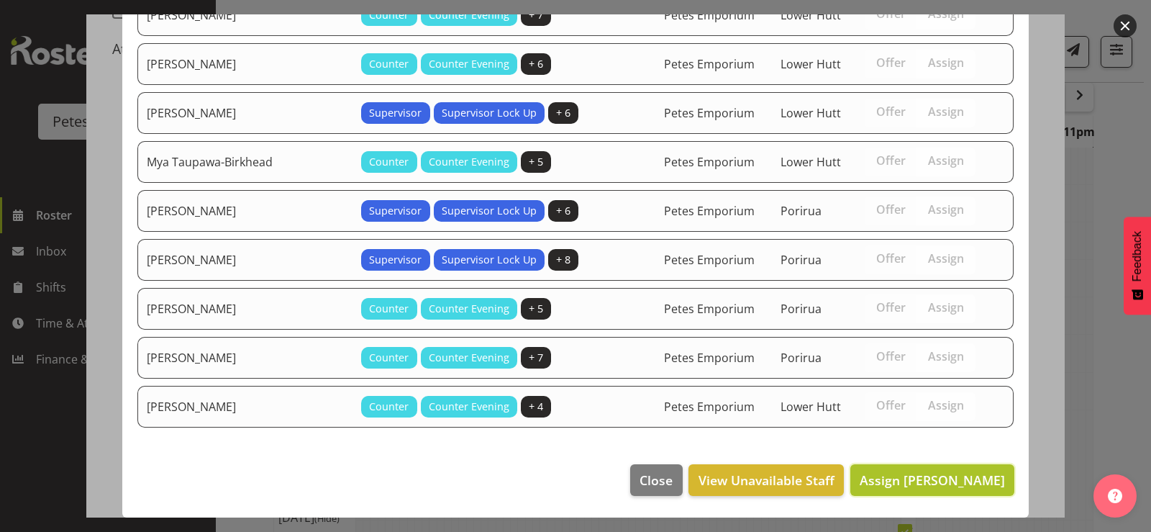
click at [969, 479] on span "Assign [PERSON_NAME]" at bounding box center [932, 479] width 145 height 17
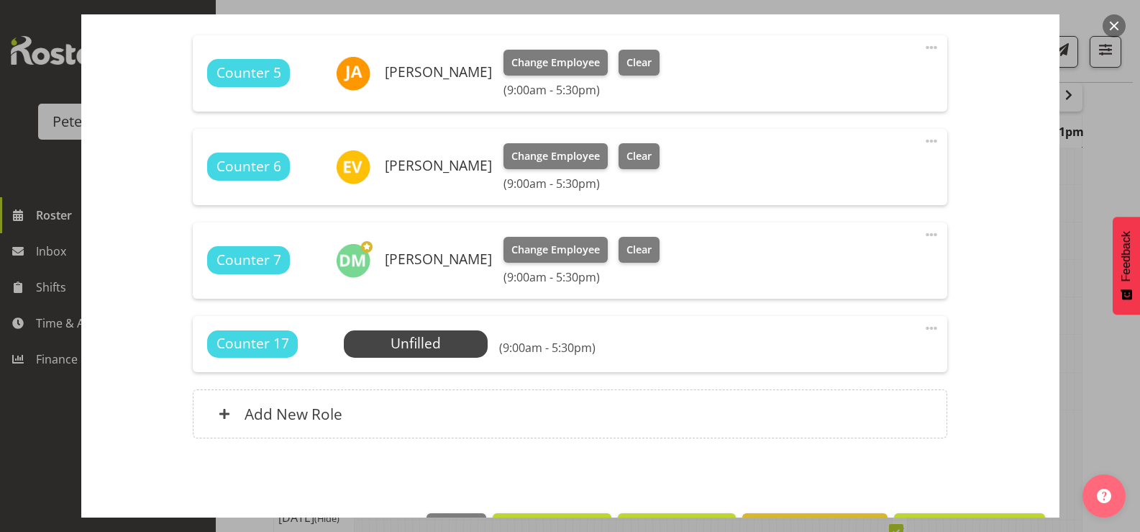
scroll to position [552, 0]
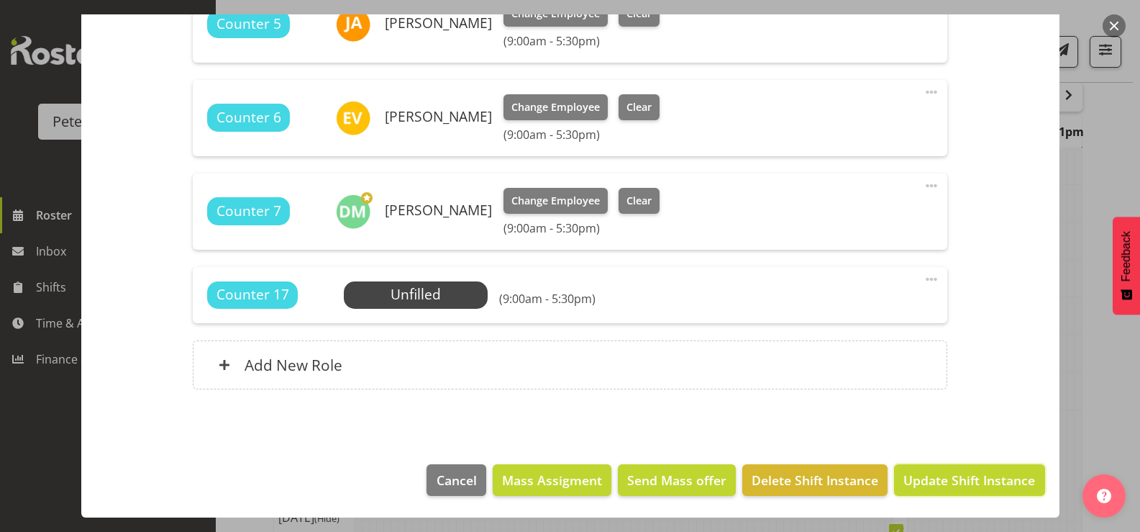
click at [969, 479] on span "Update Shift Instance" at bounding box center [969, 479] width 132 height 19
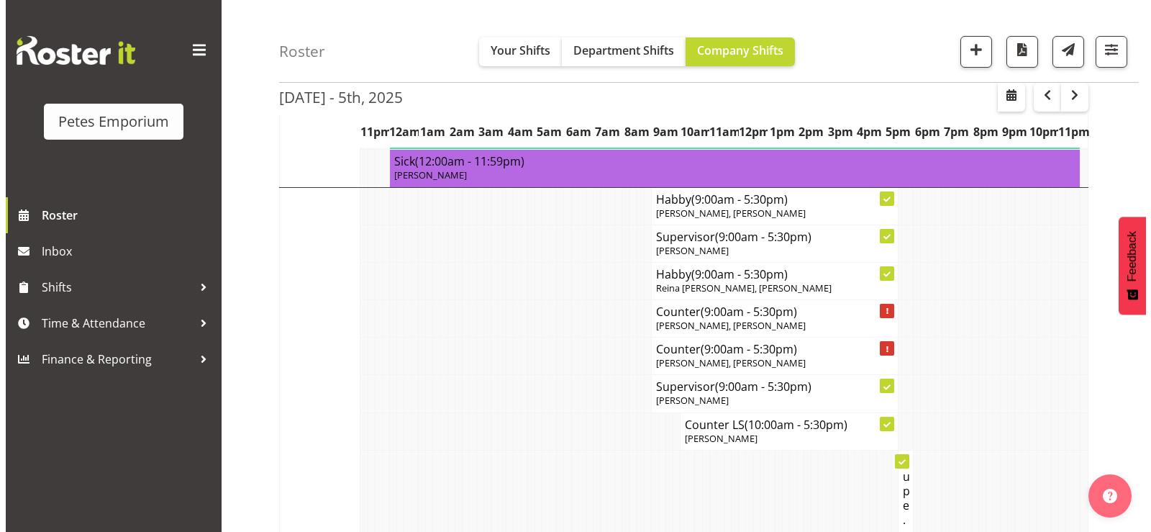
scroll to position [895, 0]
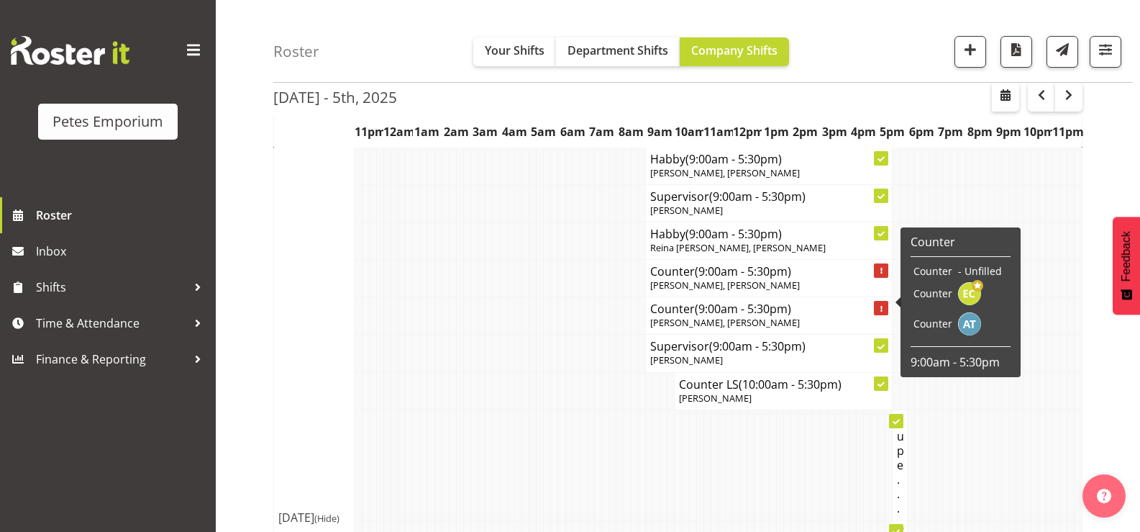
click at [671, 316] on span "[PERSON_NAME], [PERSON_NAME]" at bounding box center [725, 322] width 150 height 13
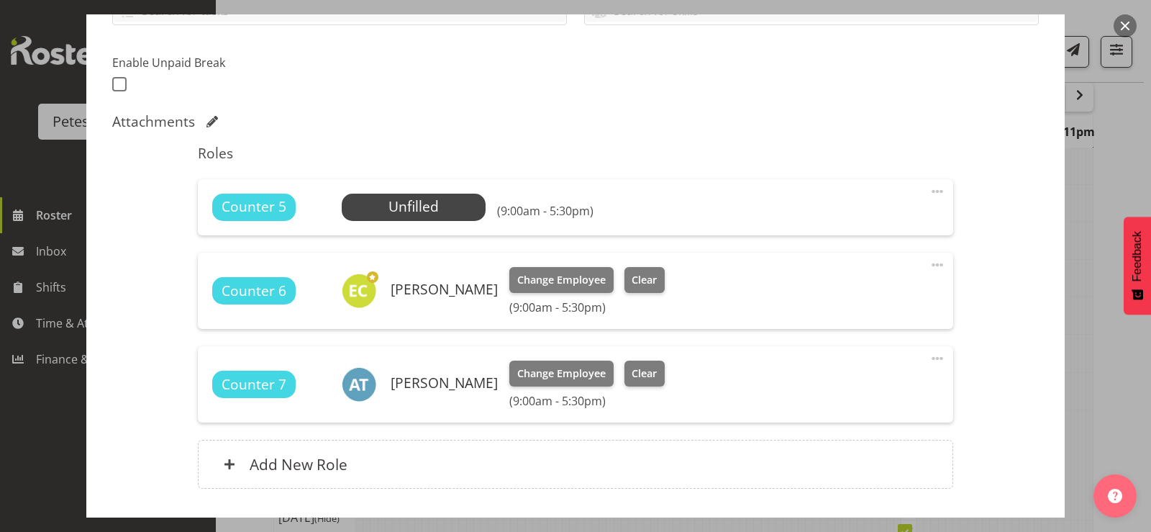
scroll to position [360, 0]
click at [401, 208] on span "Select Employee" at bounding box center [413, 206] width 107 height 21
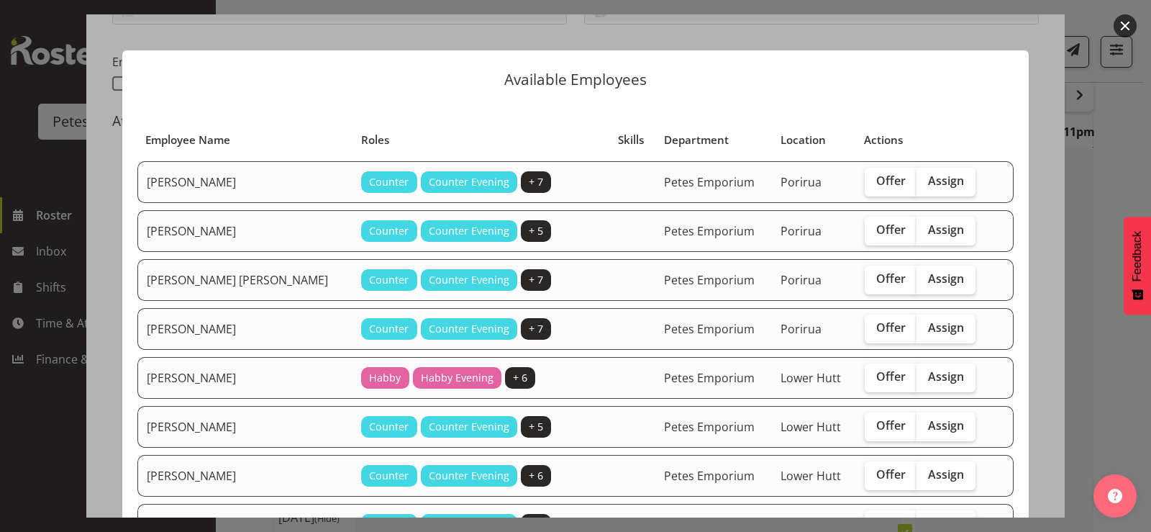
scroll to position [72, 0]
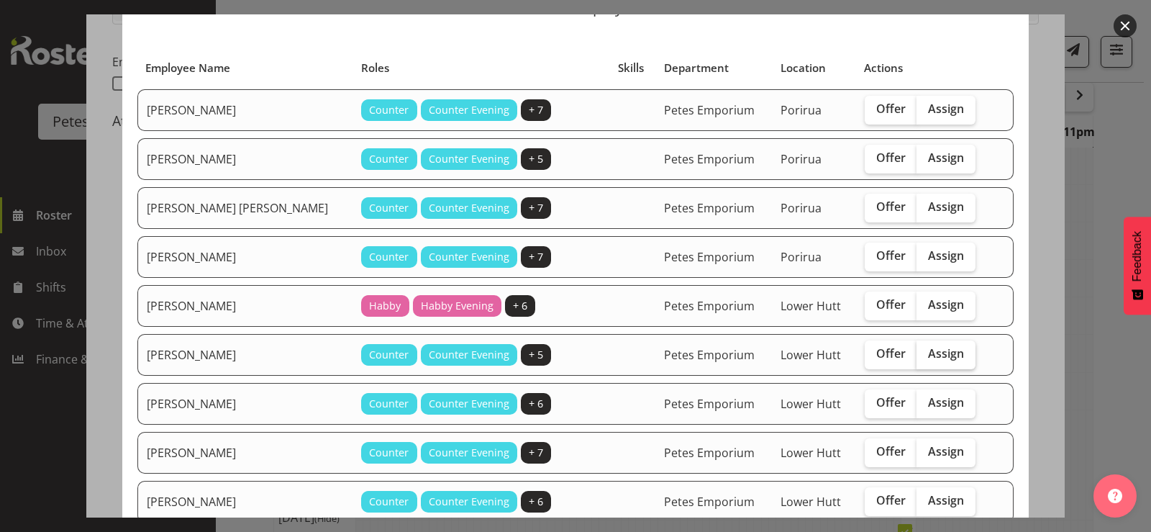
click at [928, 357] on span "Assign" at bounding box center [946, 353] width 36 height 14
click at [921, 357] on input "Assign" at bounding box center [920, 353] width 9 height 9
checkbox input "true"
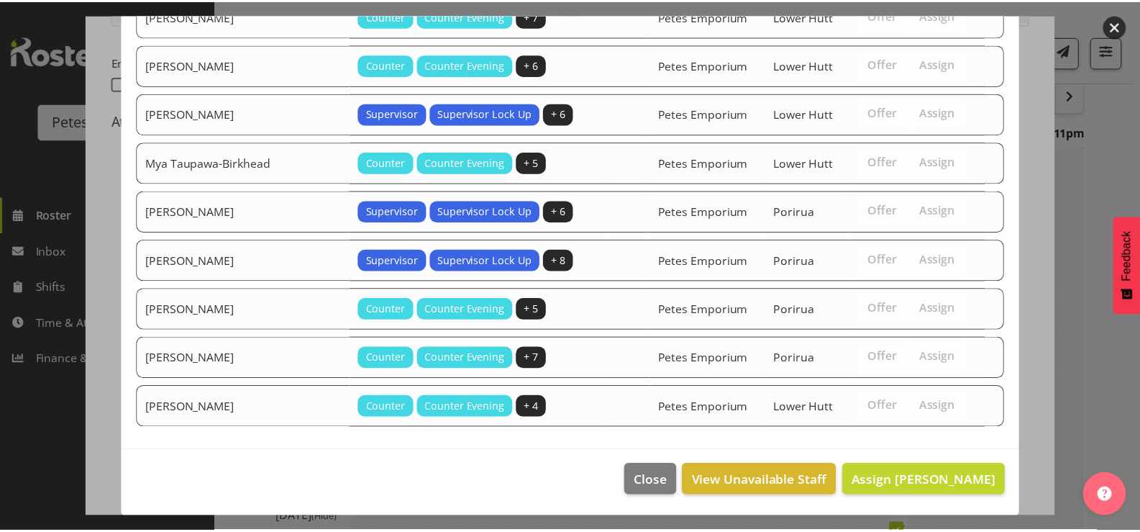
scroll to position [509, 0]
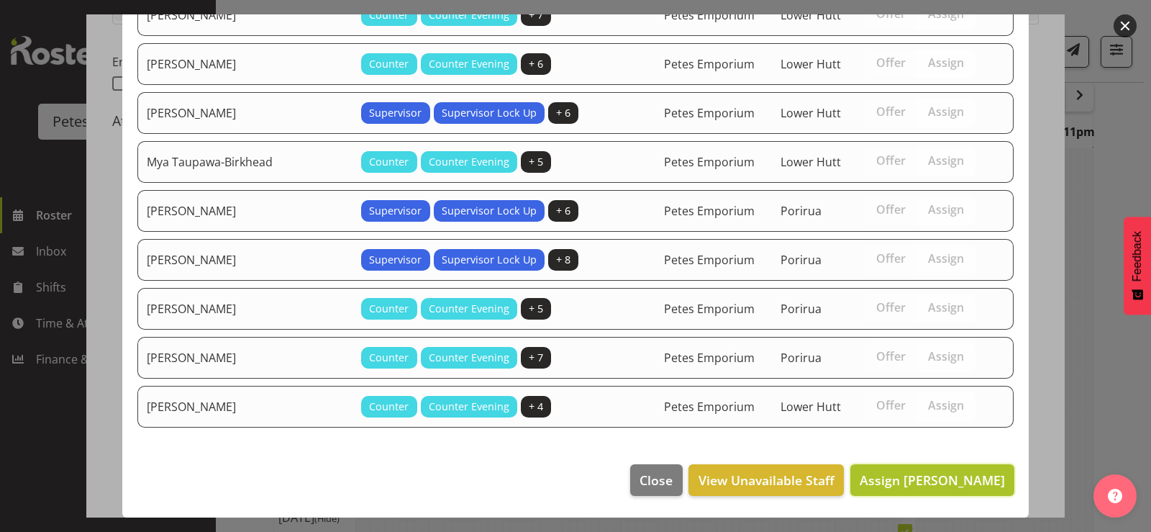
click at [908, 483] on span "Assign [PERSON_NAME]" at bounding box center [932, 479] width 145 height 17
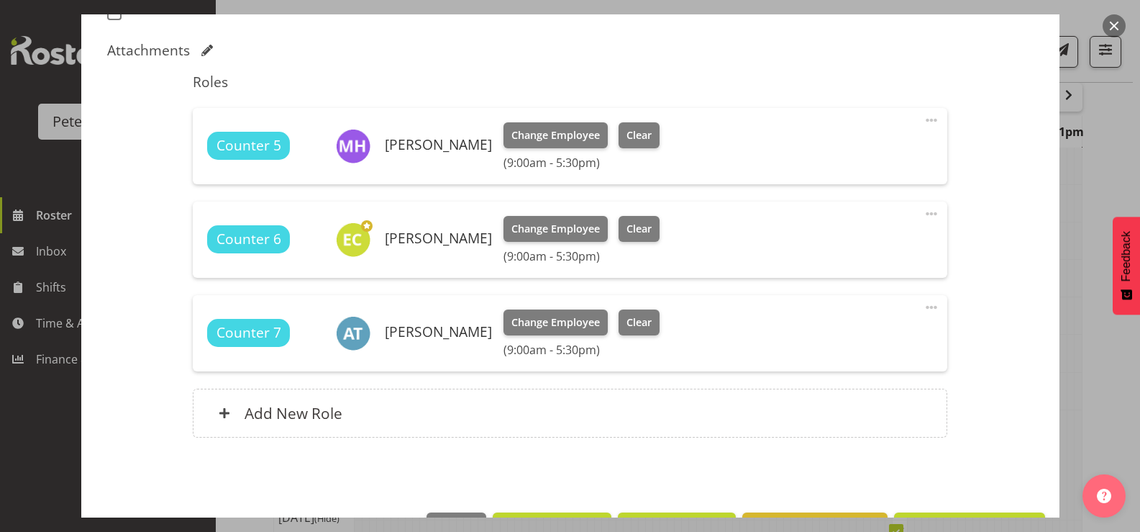
scroll to position [478, 0]
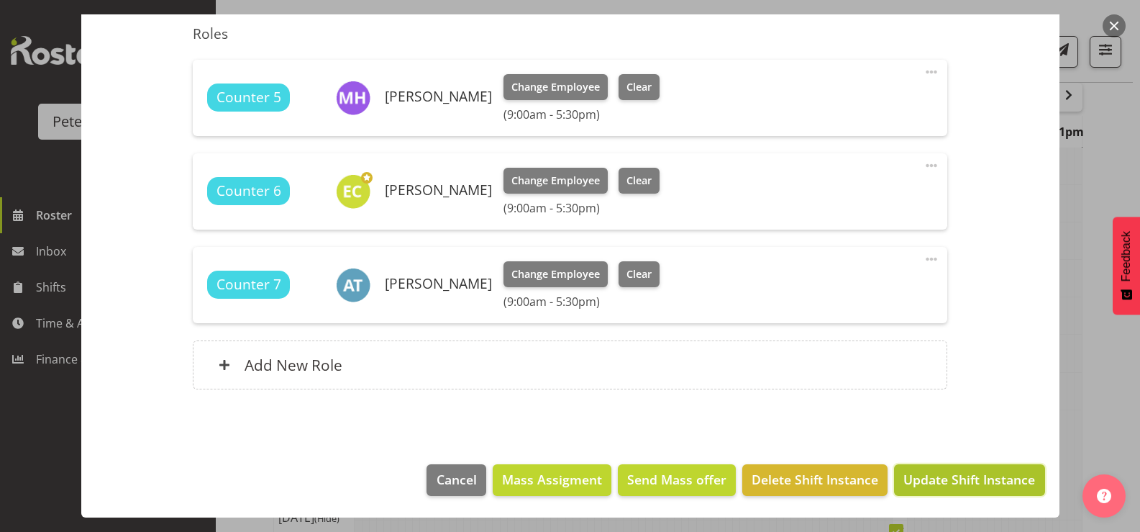
click at [944, 478] on span "Update Shift Instance" at bounding box center [969, 479] width 132 height 19
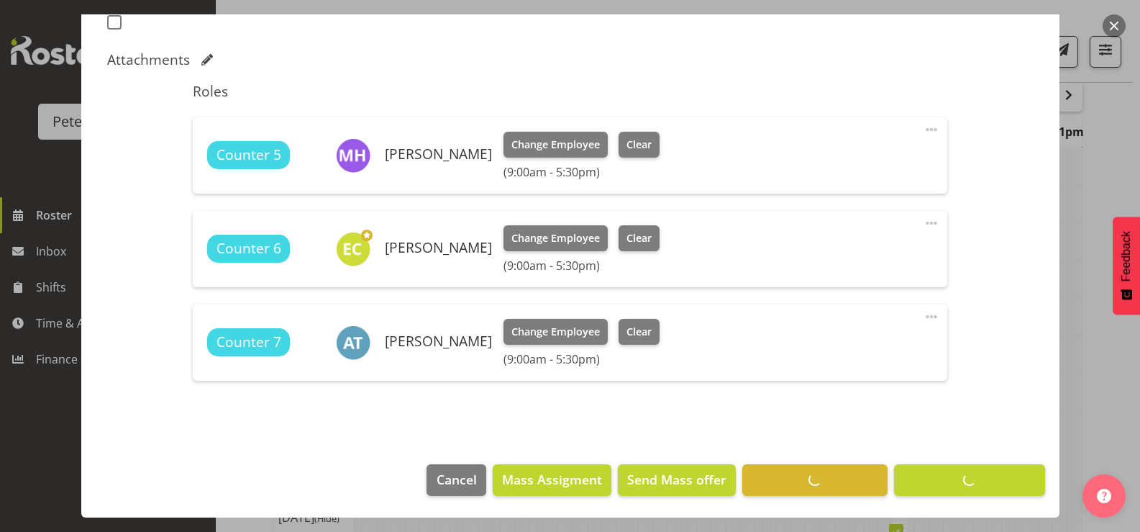
scroll to position [176, 0]
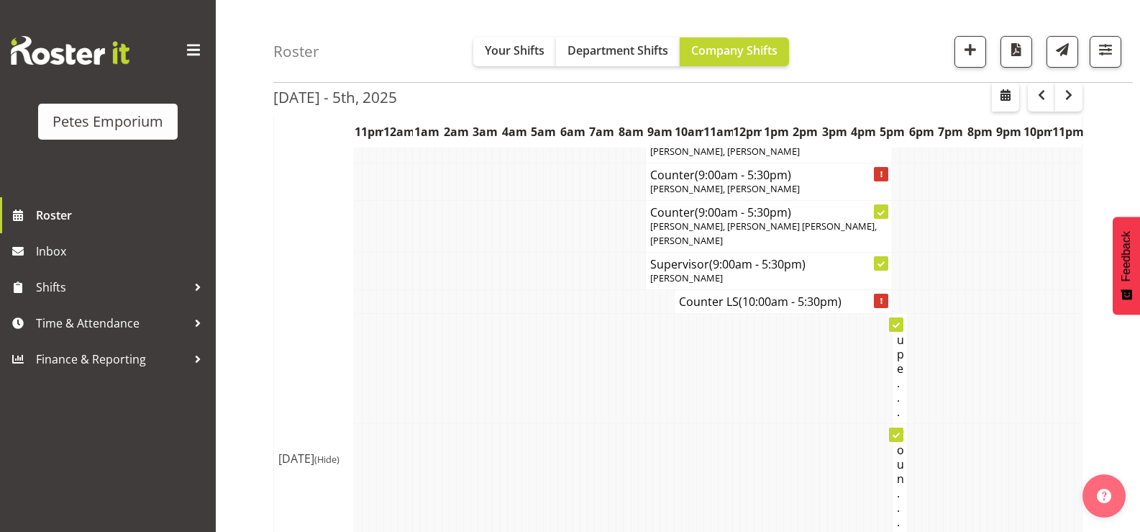
click at [616, 396] on td at bounding box center [619, 368] width 7 height 110
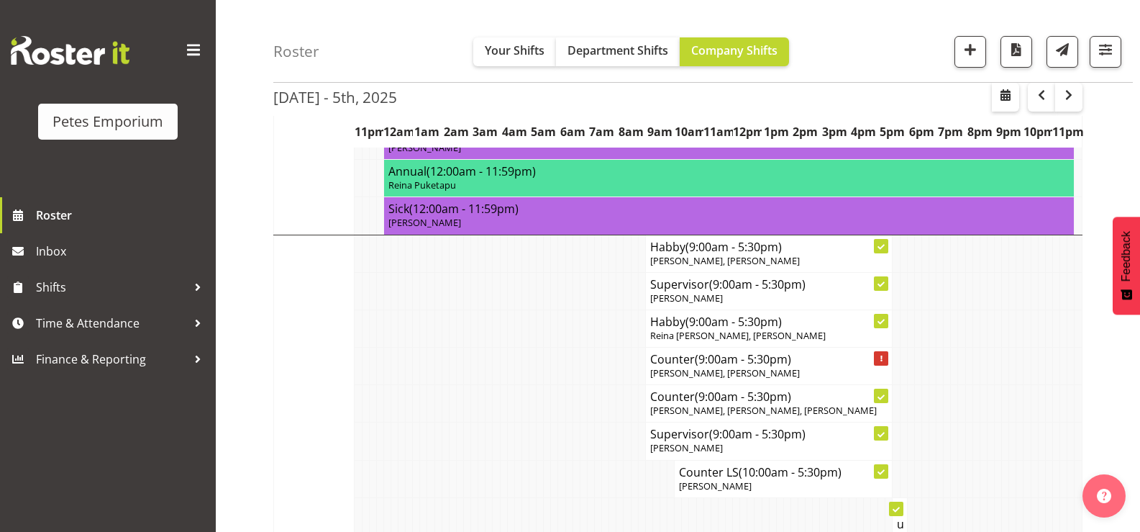
scroll to position [967, 0]
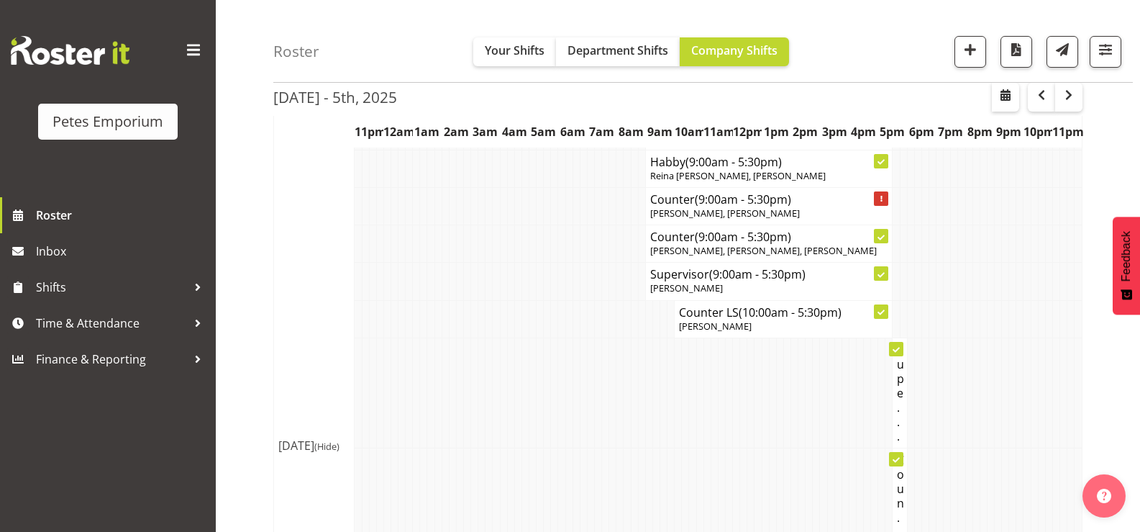
click at [501, 337] on td at bounding box center [503, 392] width 7 height 110
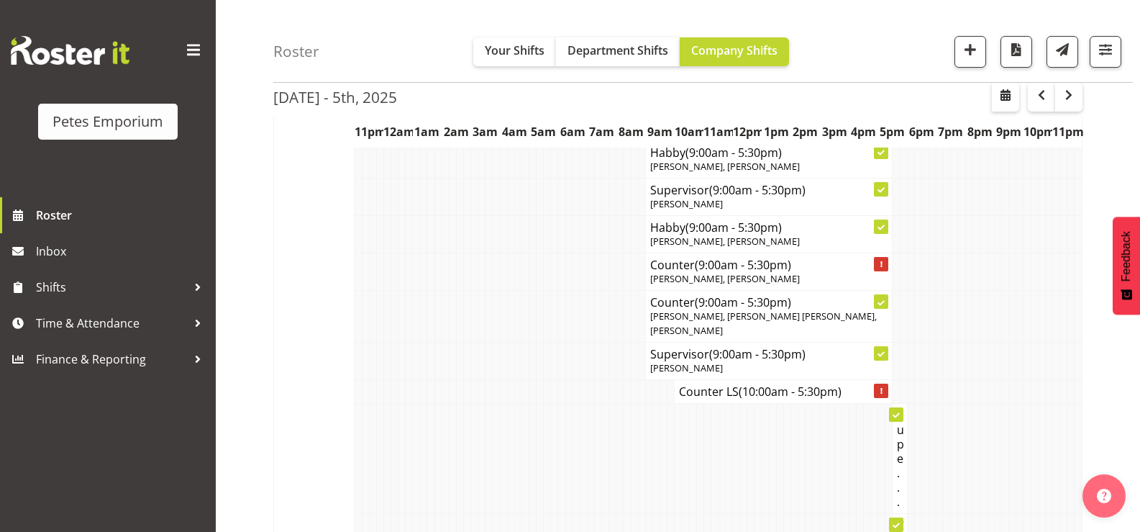
scroll to position [0, 0]
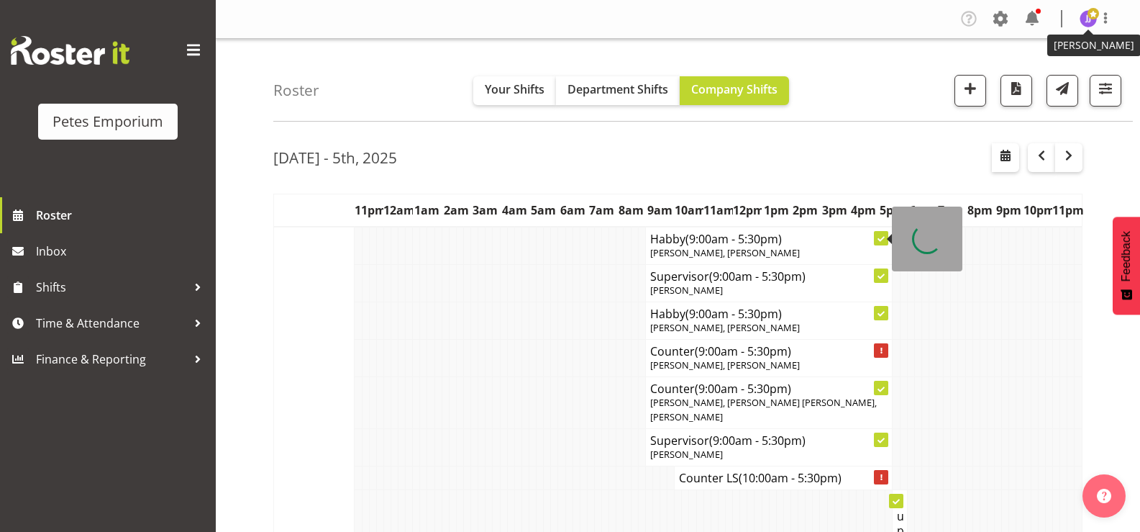
click at [1090, 15] on span at bounding box center [1094, 14] width 12 height 12
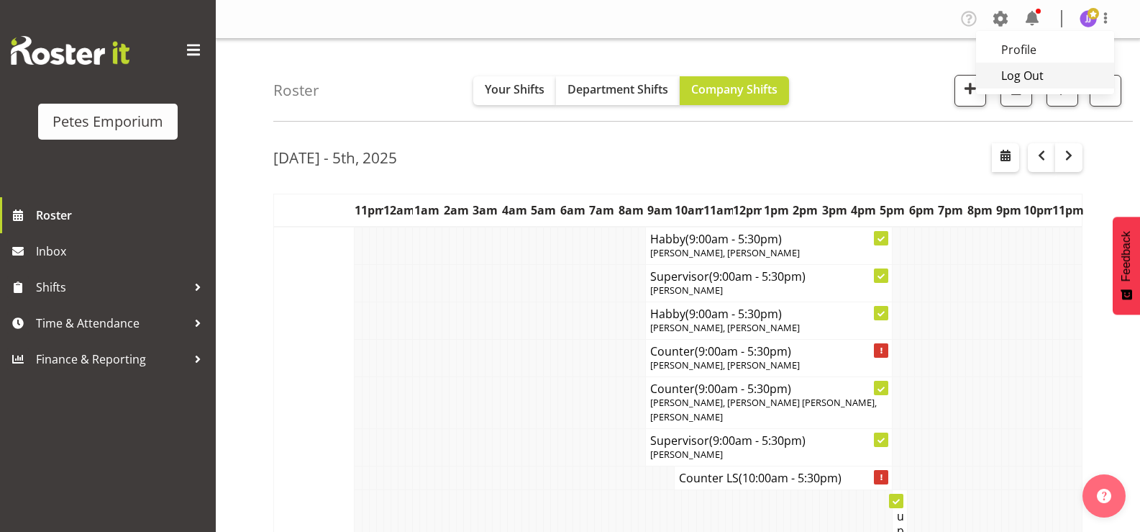
click at [1031, 73] on link "Log Out" at bounding box center [1045, 76] width 138 height 26
